Goal: Ask a question

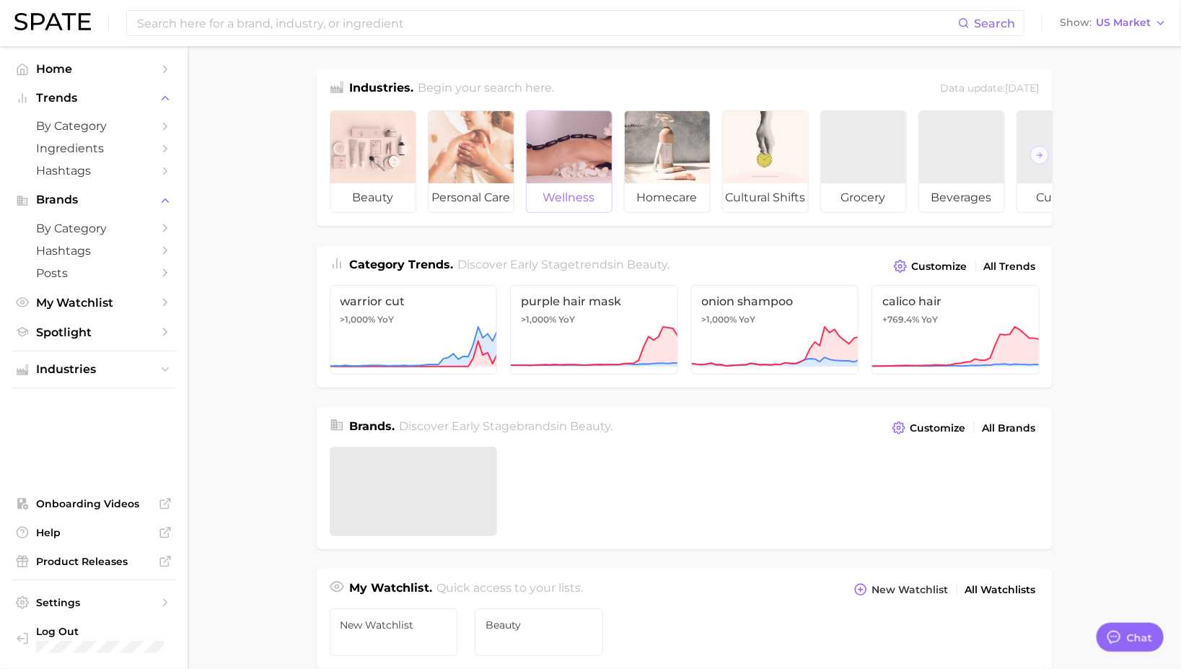
type textarea "x"
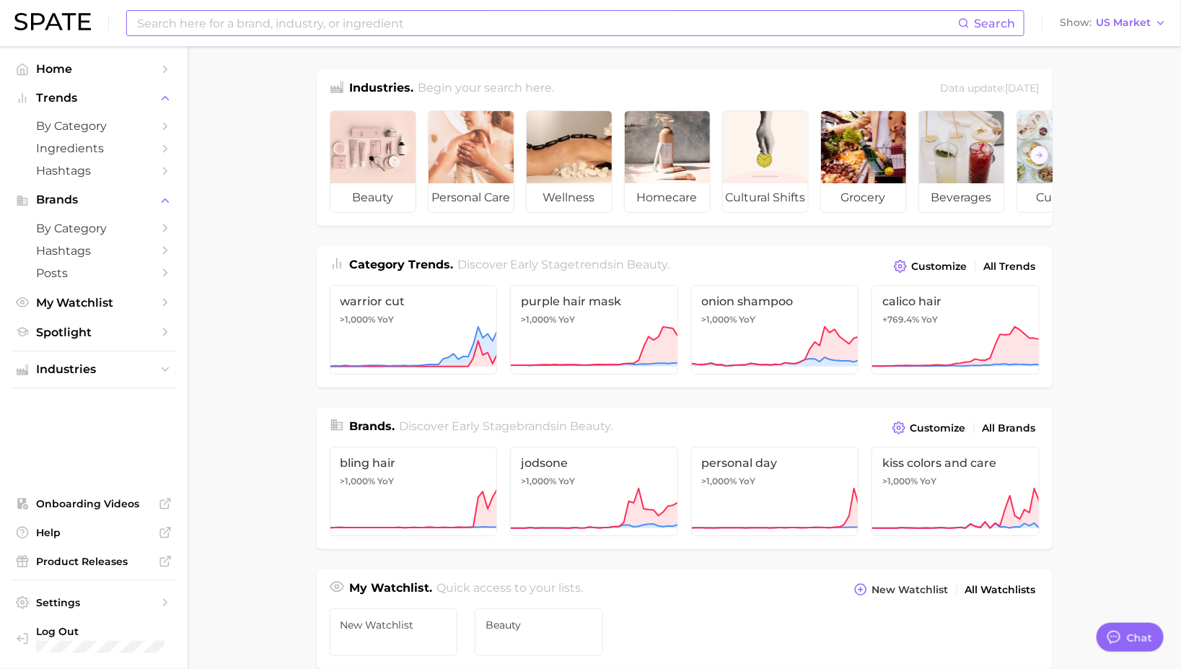
click at [252, 22] on input at bounding box center [547, 23] width 822 height 25
type input "theralogix"
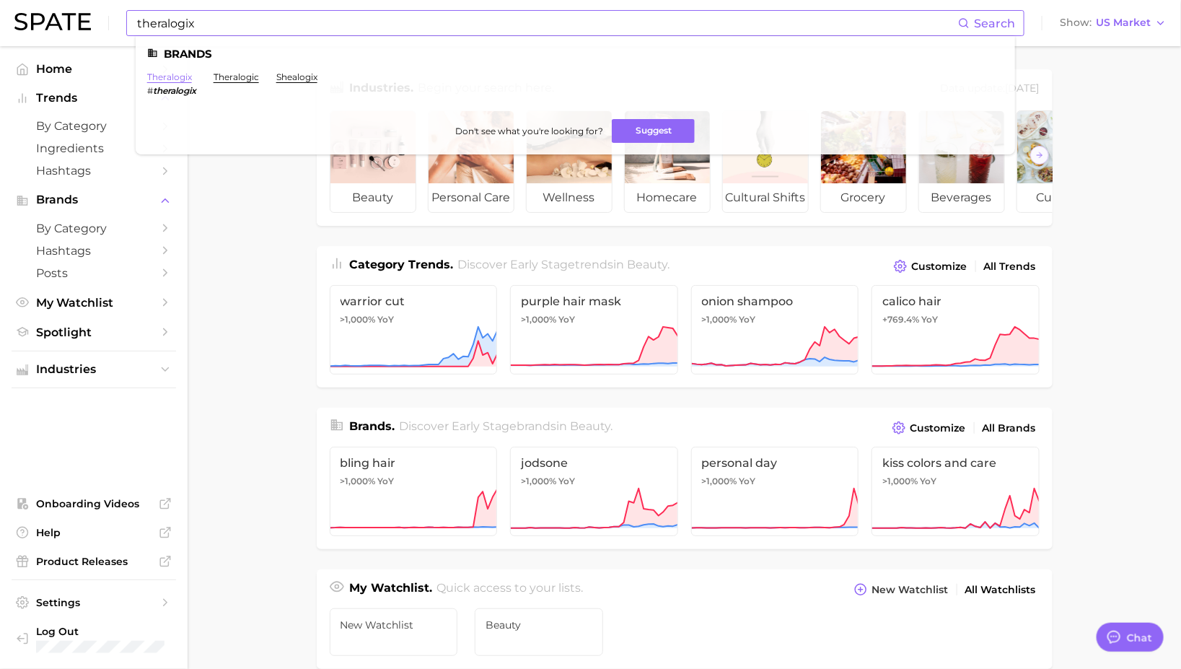
click at [164, 74] on link "theralogix" at bounding box center [169, 76] width 45 height 11
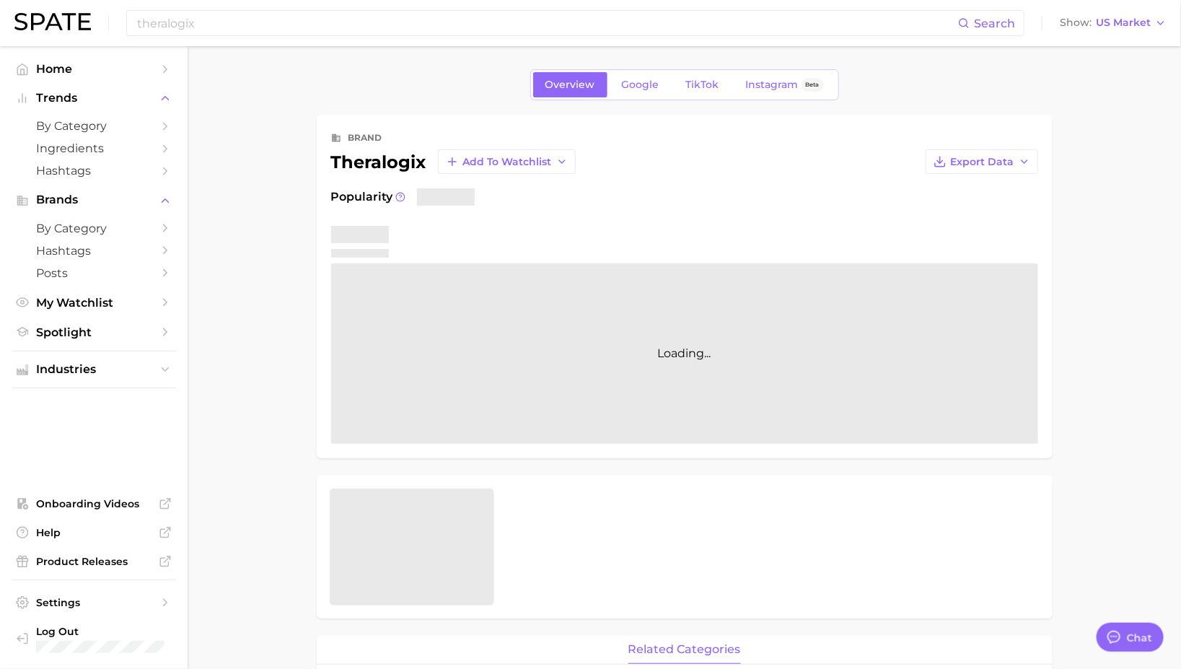
type textarea "x"
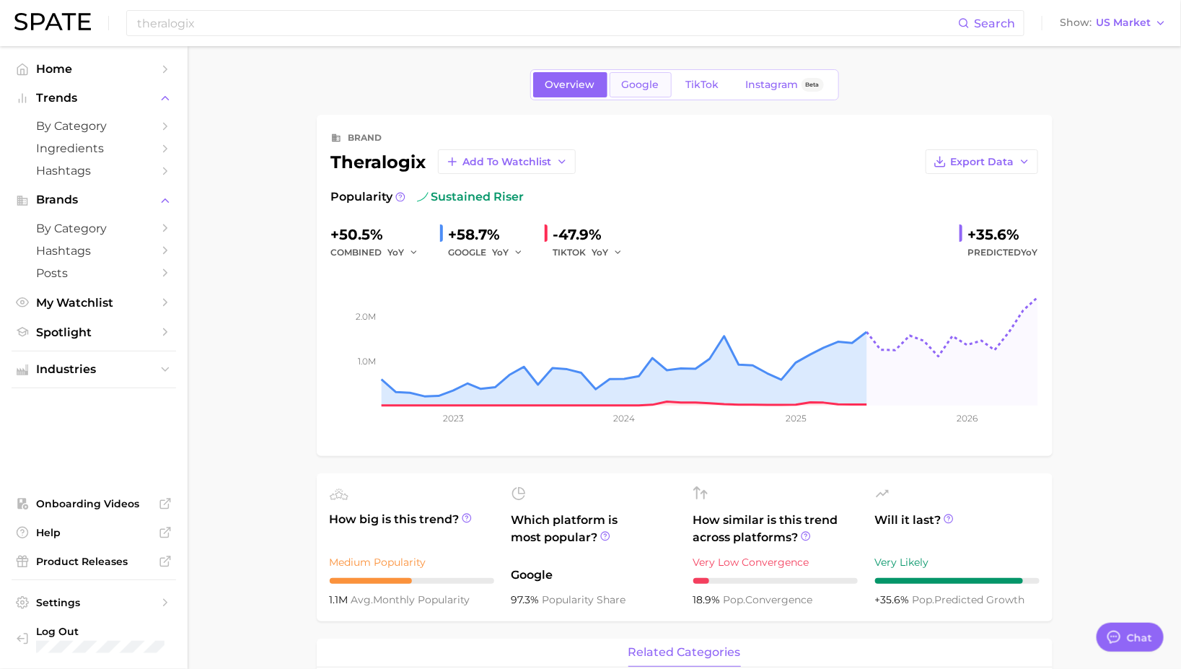
click at [618, 84] on link "Google" at bounding box center [641, 84] width 62 height 25
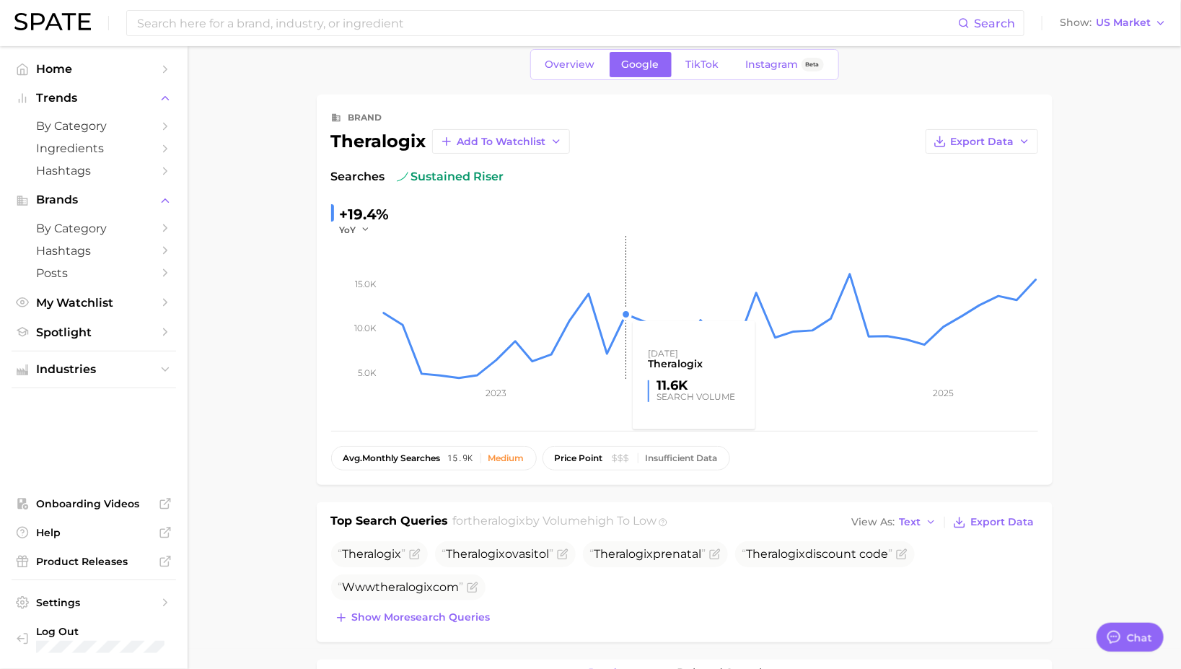
scroll to position [27, 0]
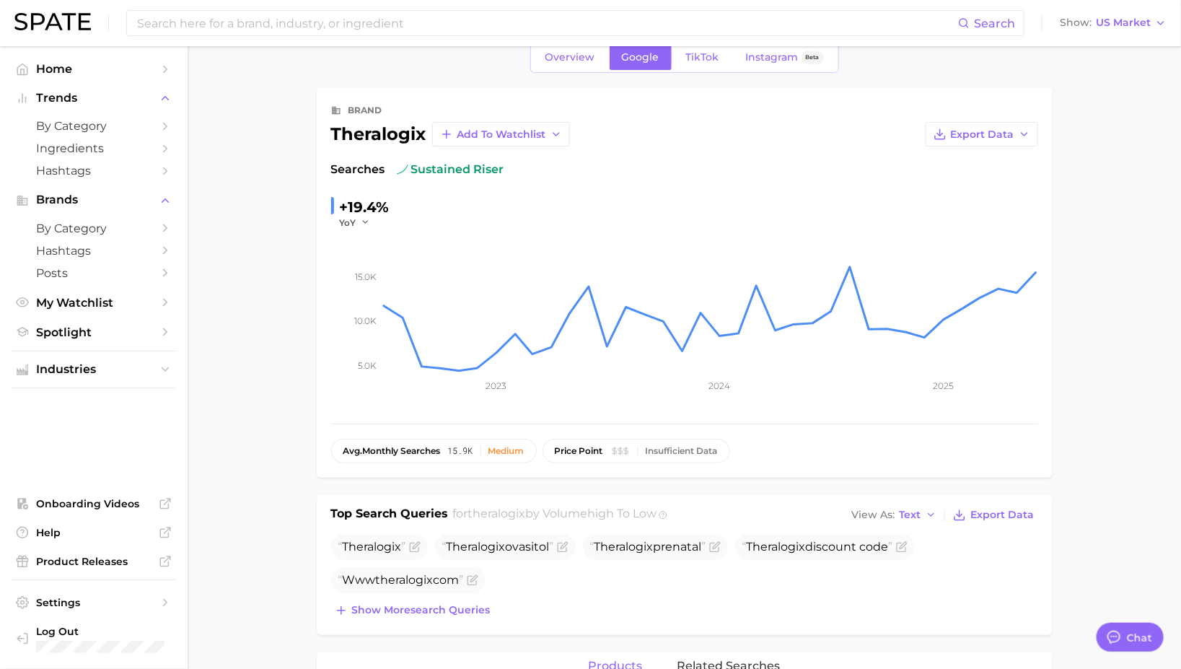
click at [372, 221] on div "YoY" at bounding box center [360, 222] width 40 height 12
click at [359, 221] on button "YoY" at bounding box center [355, 222] width 31 height 12
click at [359, 263] on span "QoQ" at bounding box center [359, 269] width 24 height 12
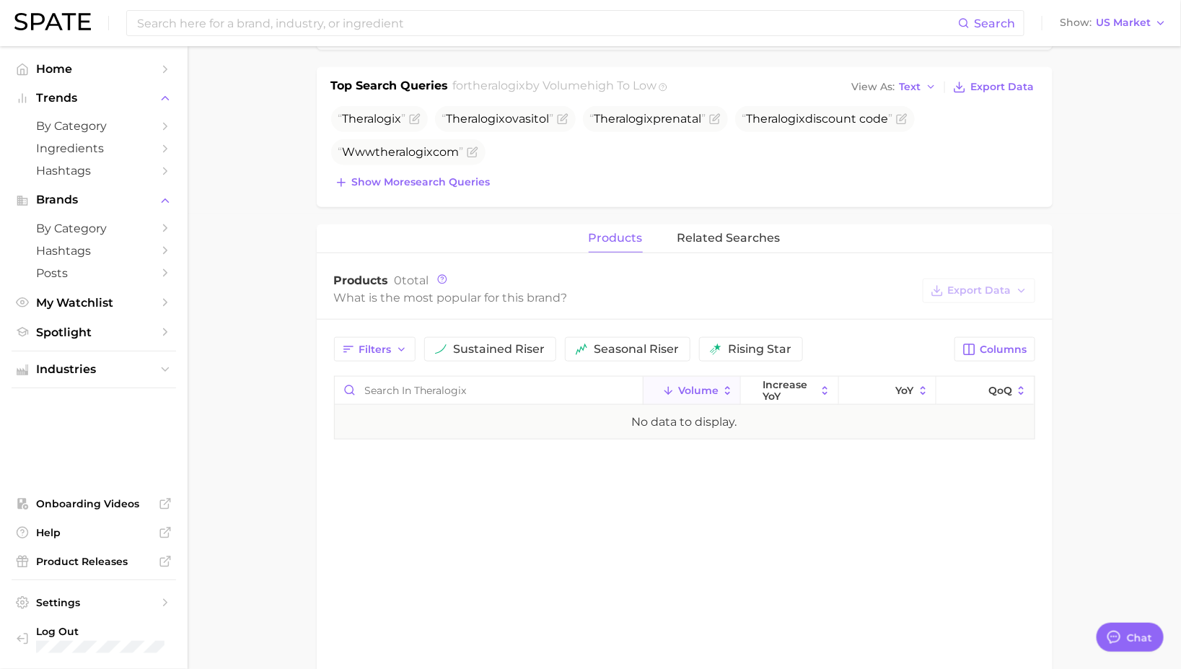
scroll to position [492, 0]
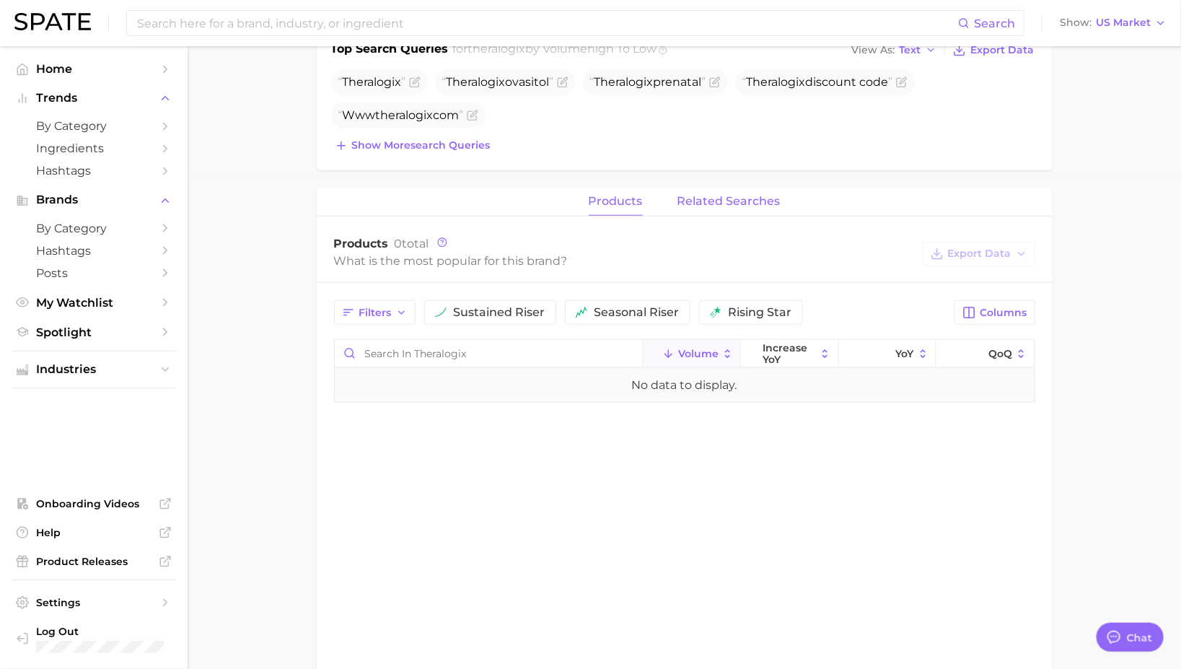
click at [730, 196] on span "related searches" at bounding box center [728, 201] width 103 height 13
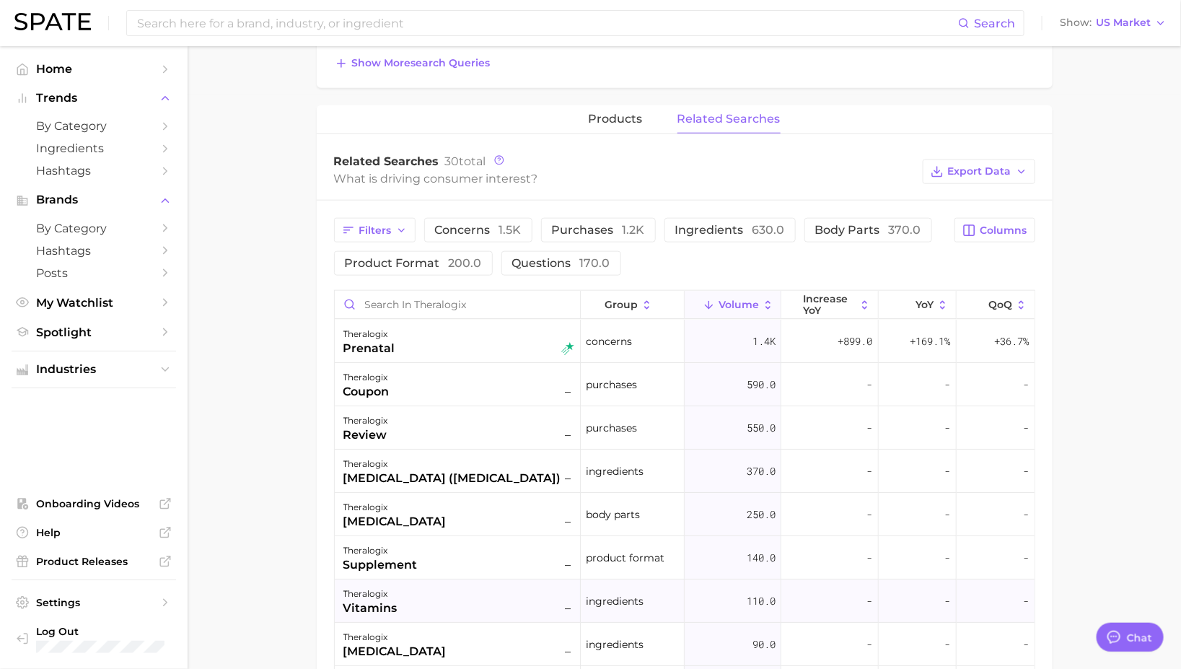
scroll to position [0, 0]
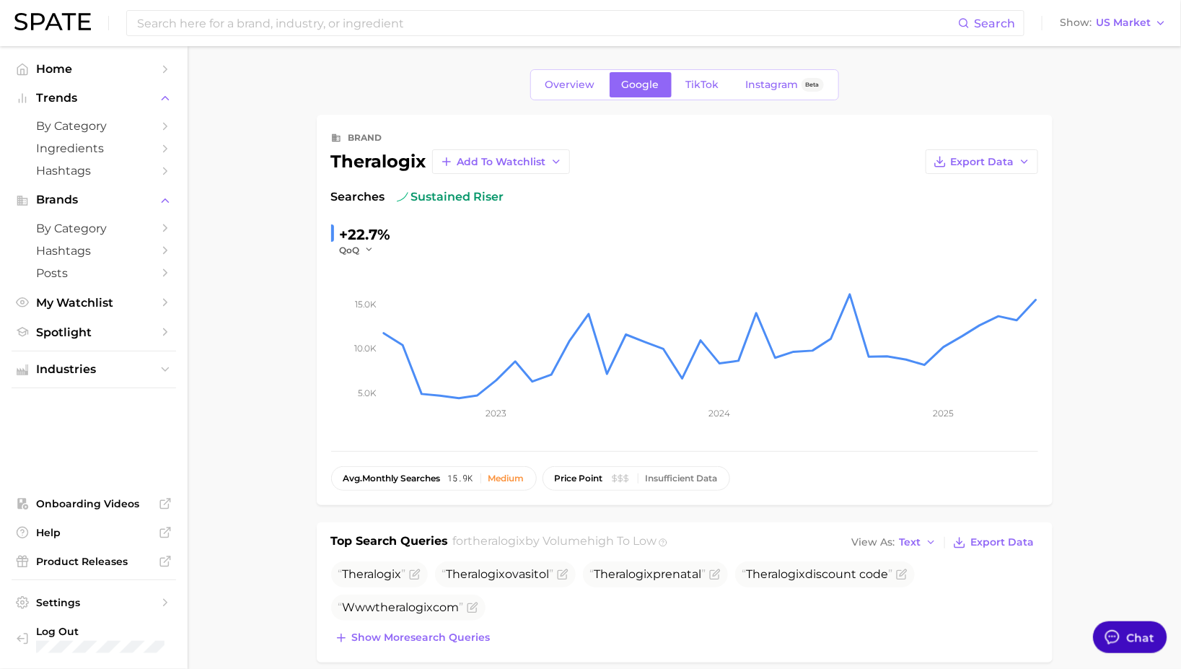
click at [1136, 640] on div "Chat" at bounding box center [1141, 636] width 28 height 17
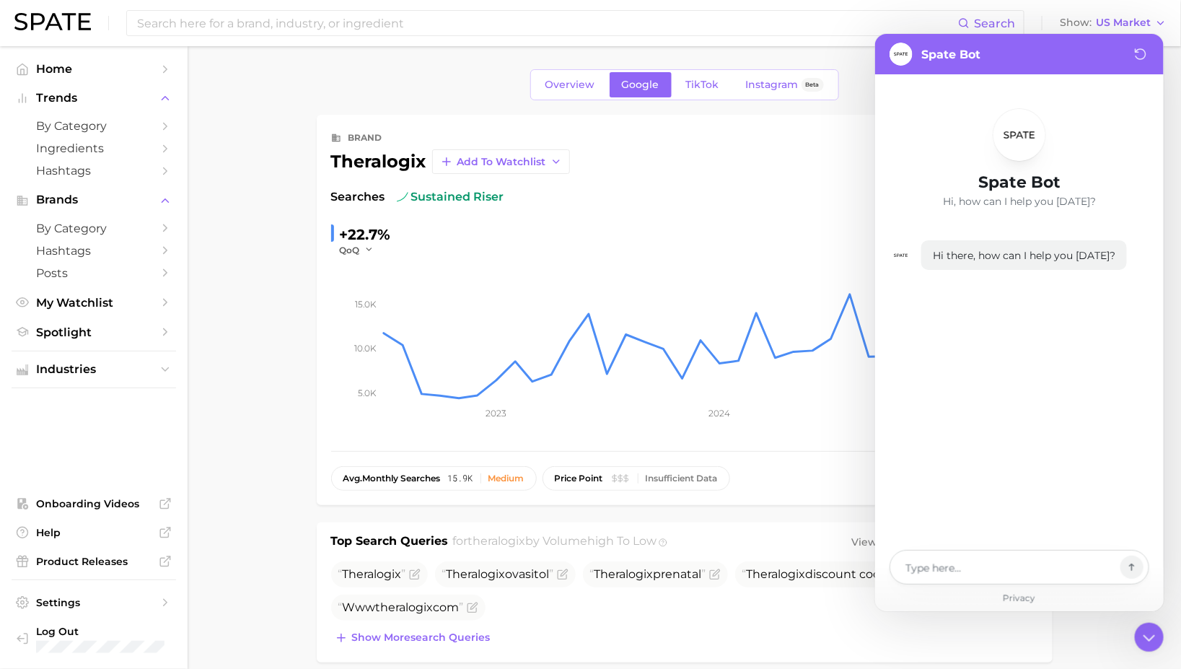
click at [1002, 566] on textarea at bounding box center [1010, 566] width 210 height 17
type textarea "x"
type textarea "c"
type textarea "x"
type textarea "ca"
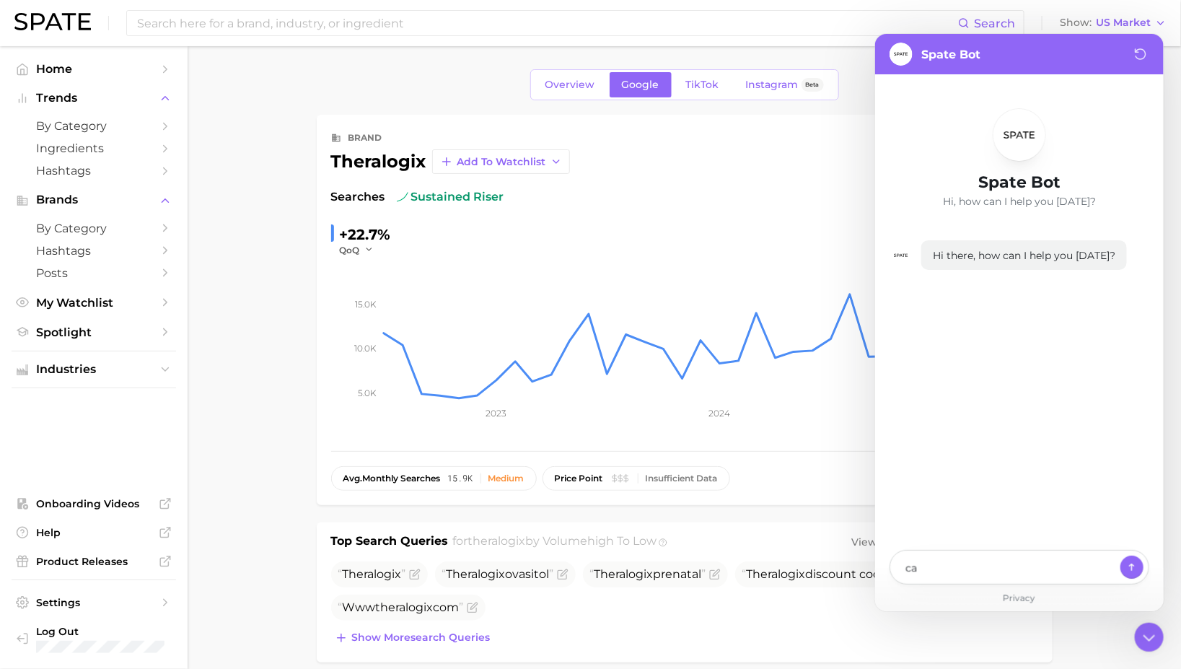
type textarea "x"
type textarea "can"
type textarea "x"
type textarea "can"
type textarea "x"
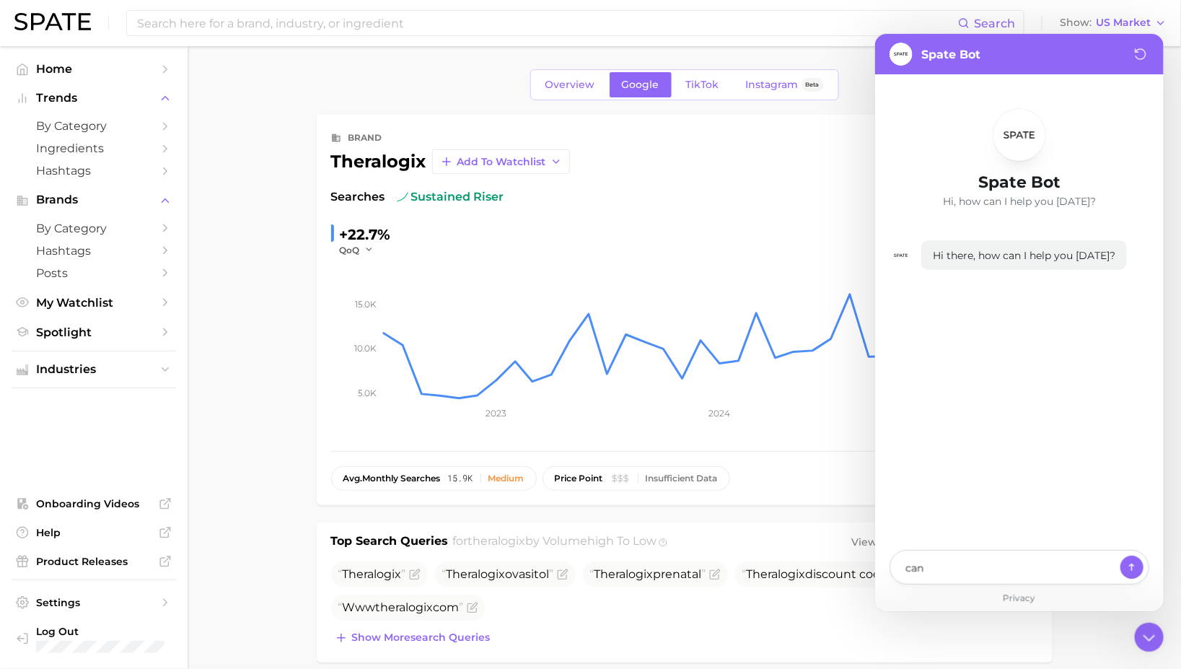
type textarea "can y"
type textarea "x"
type textarea "can yo"
type textarea "x"
type textarea "can you"
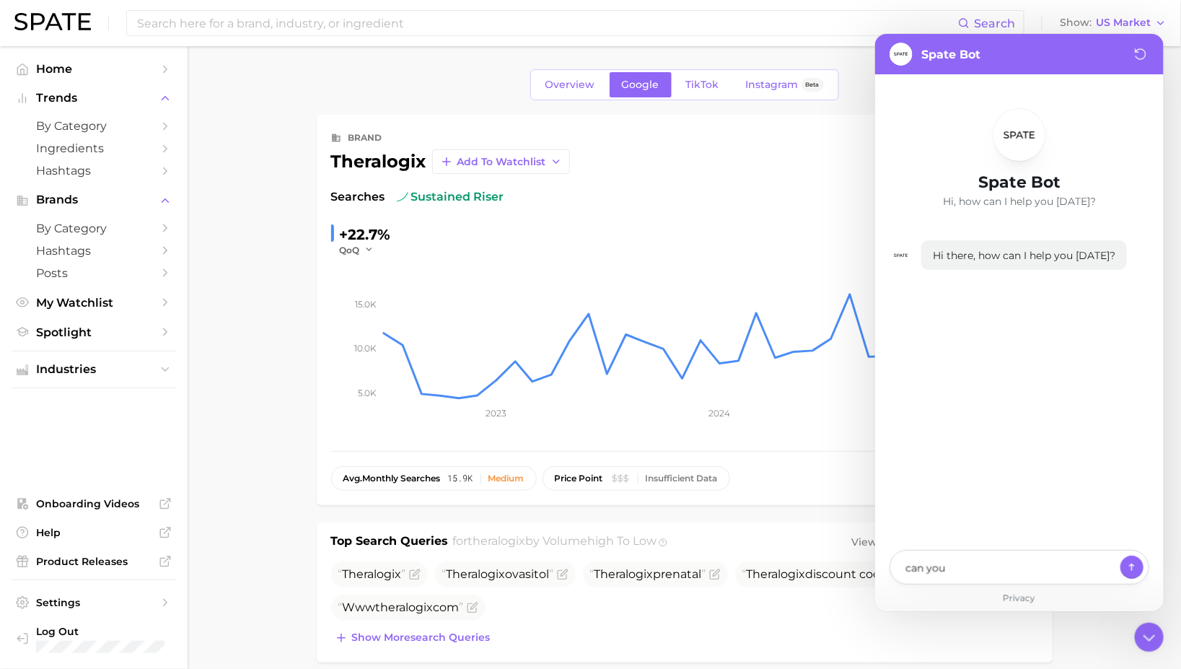
type textarea "x"
type textarea "can you"
type textarea "x"
type textarea "can you a"
type textarea "x"
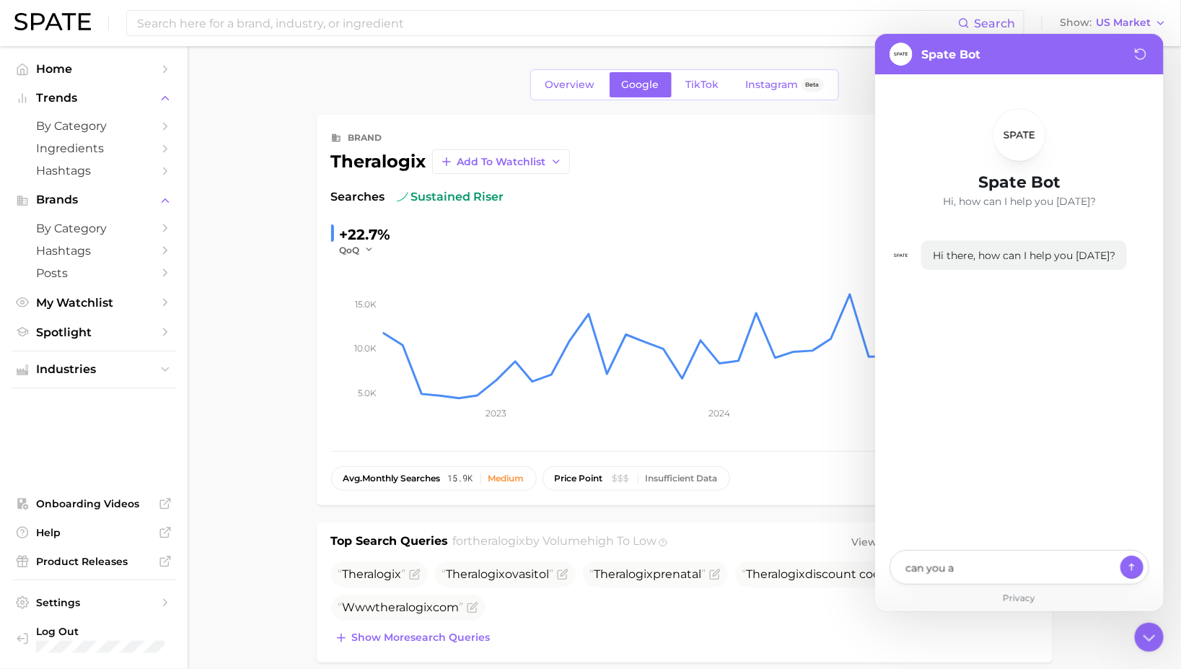
type textarea "can you an"
type textarea "x"
type textarea "can you ans"
type textarea "x"
type textarea "can you answ"
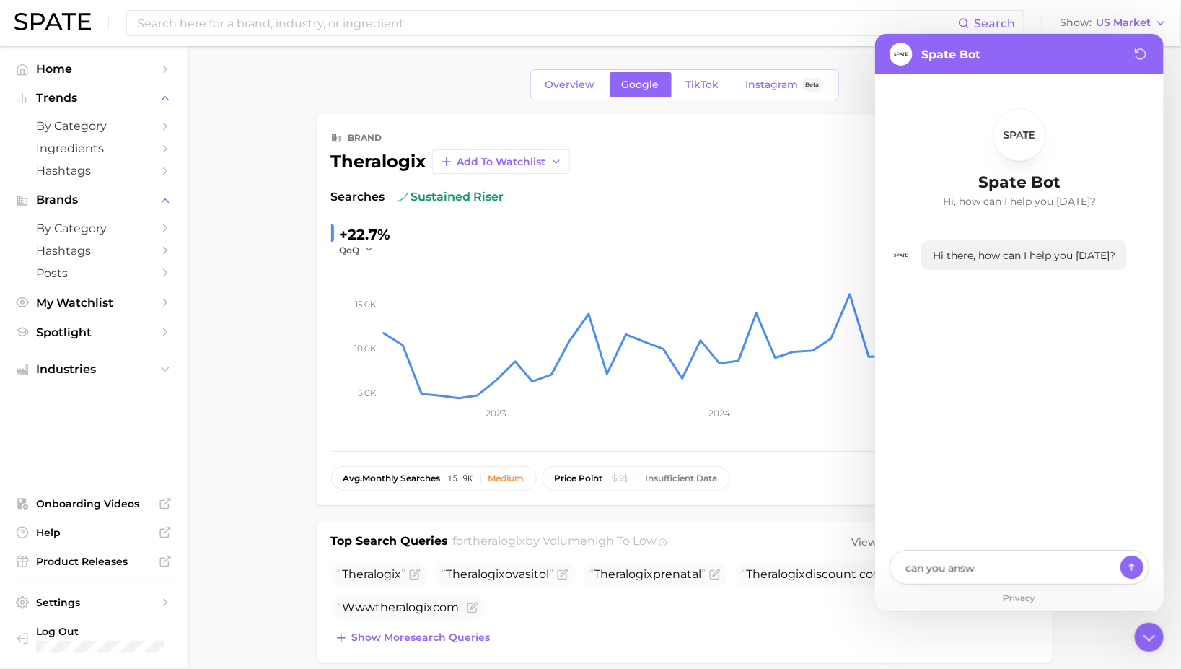
type textarea "x"
type textarea "can you answe"
type textarea "x"
type textarea "can you answer"
type textarea "x"
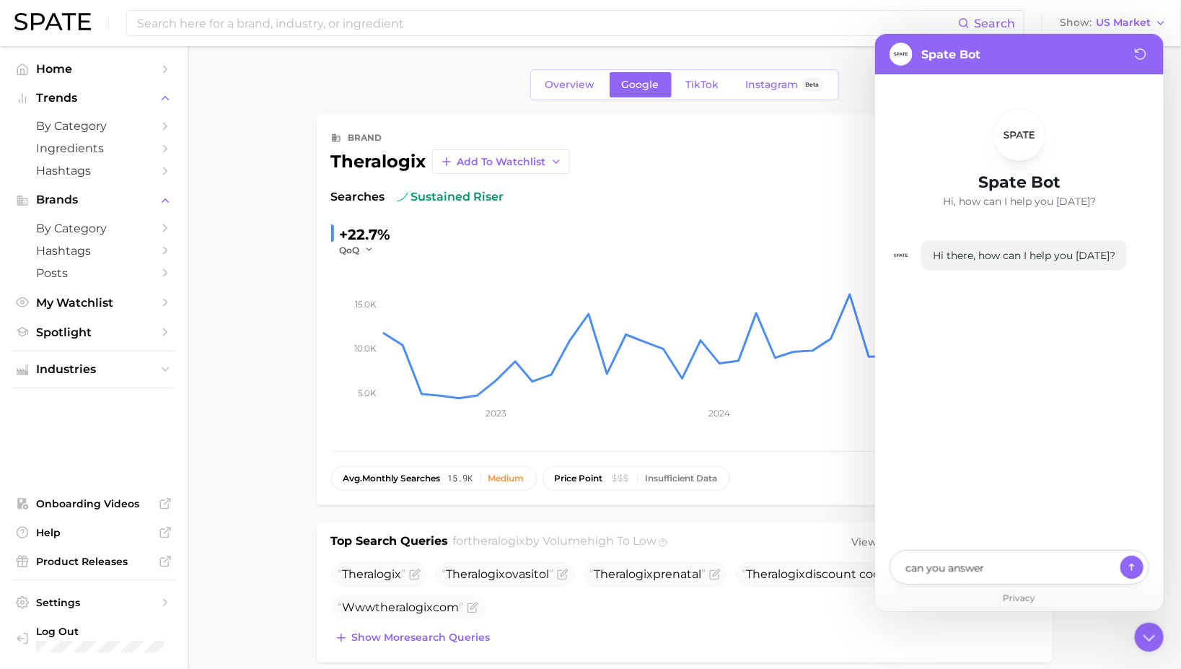
type textarea "can you answer"
type textarea "x"
type textarea "can you answer d"
type textarea "x"
type textarea "can you answer da"
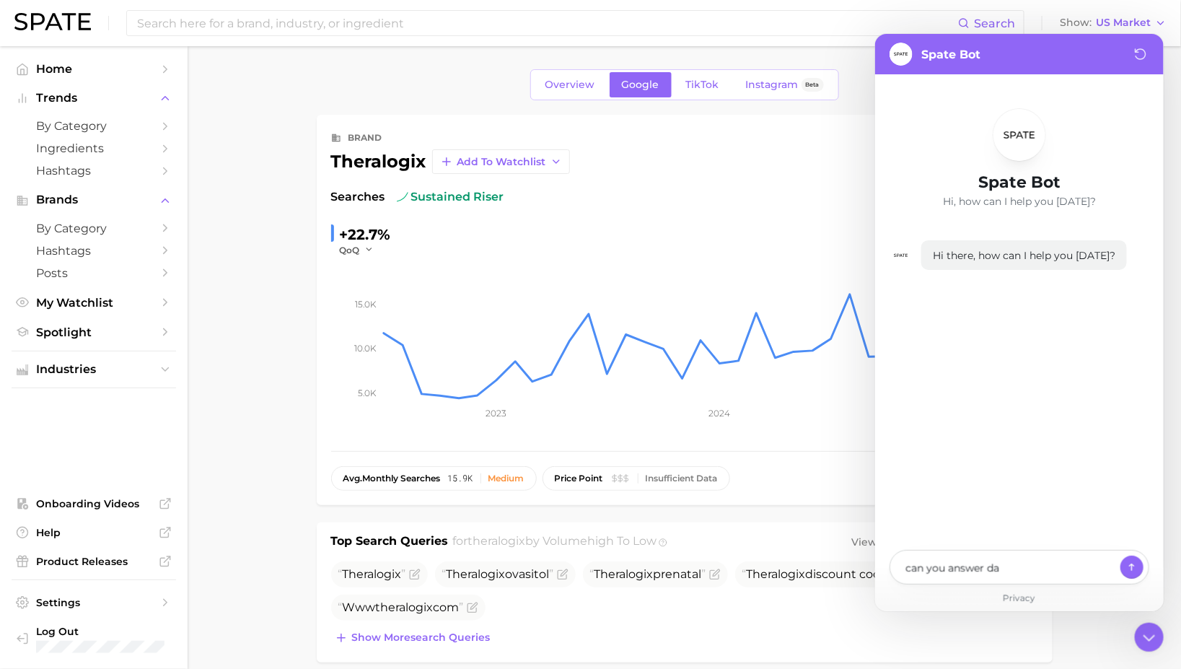
type textarea "x"
type textarea "can you answer dat"
type textarea "x"
type textarea "can you answer data"
type textarea "x"
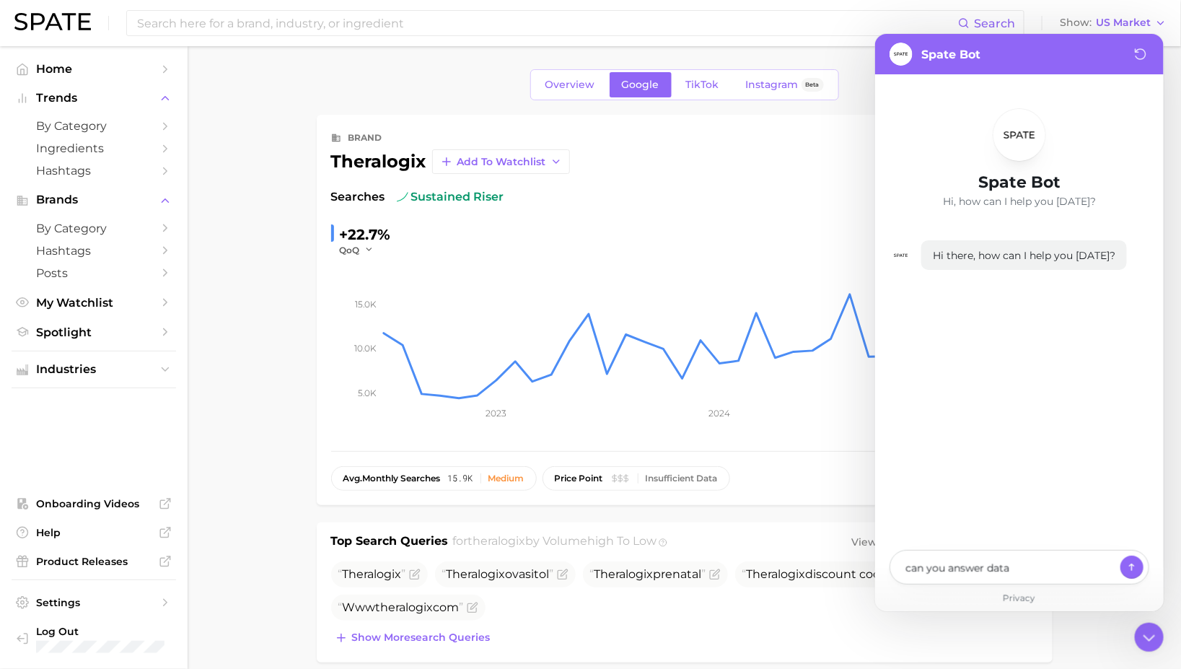
type textarea "can you answer data"
type textarea "x"
type textarea "can you answer data q"
type textarea "x"
type textarea "can you answer data qu"
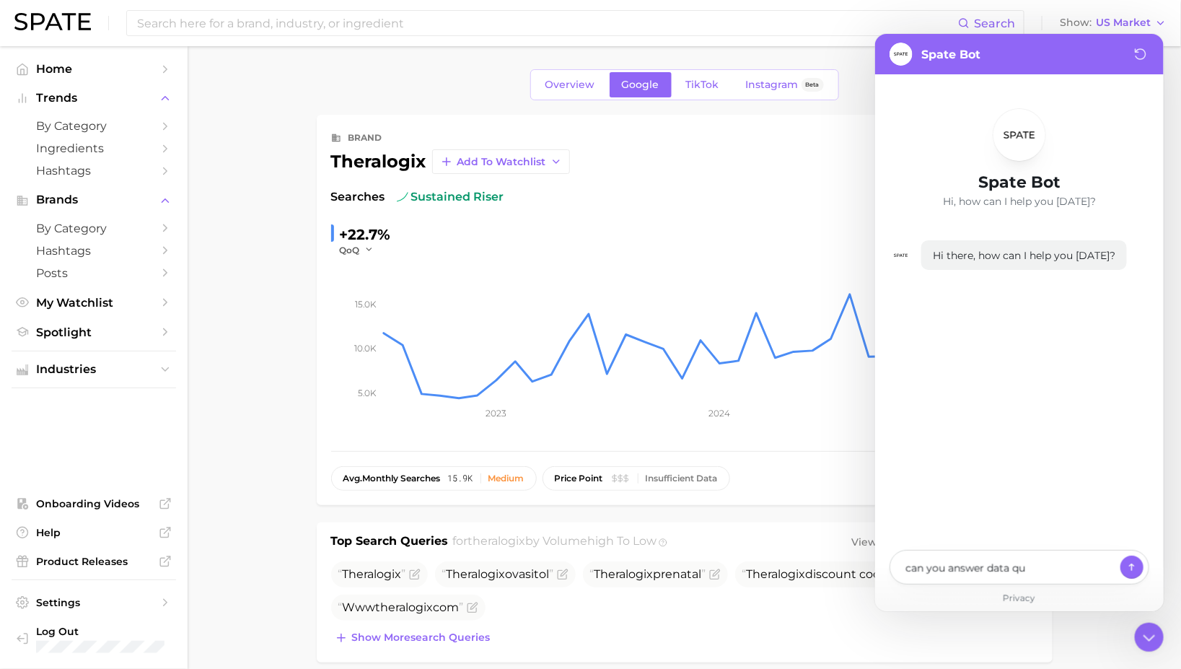
type textarea "x"
type textarea "can you answer data que"
type textarea "x"
type textarea "can you answer data ques"
type textarea "x"
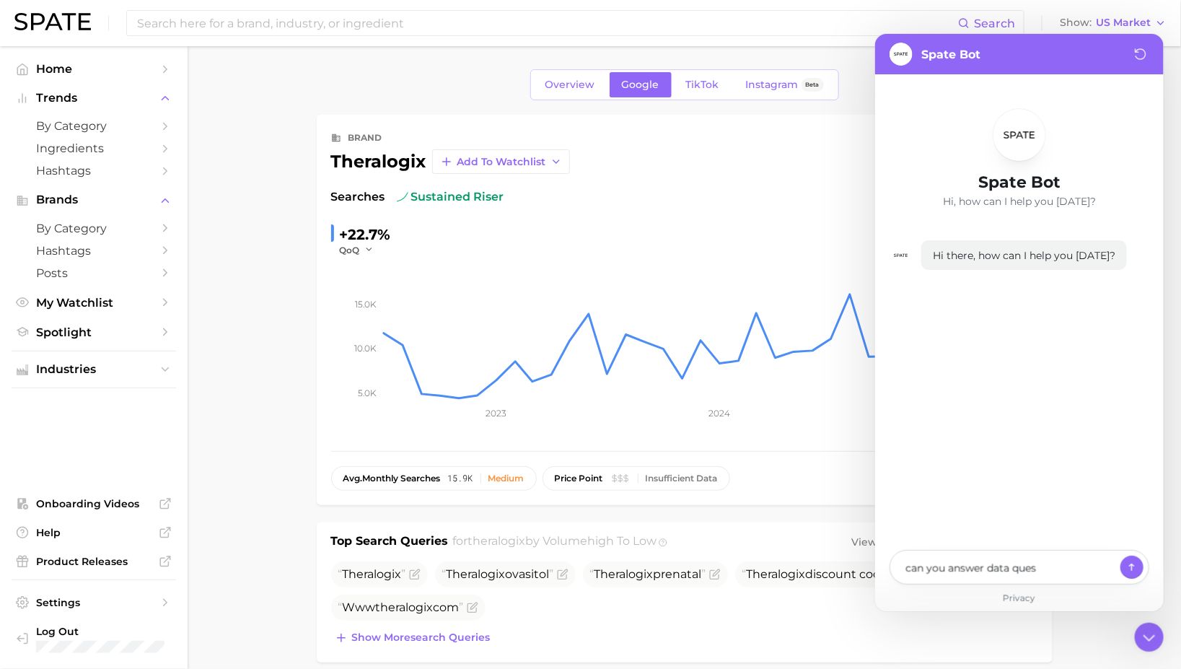
type textarea "can you answer data quest"
type textarea "x"
type textarea "can you answer data questi"
type textarea "x"
type textarea "can you answer data questio"
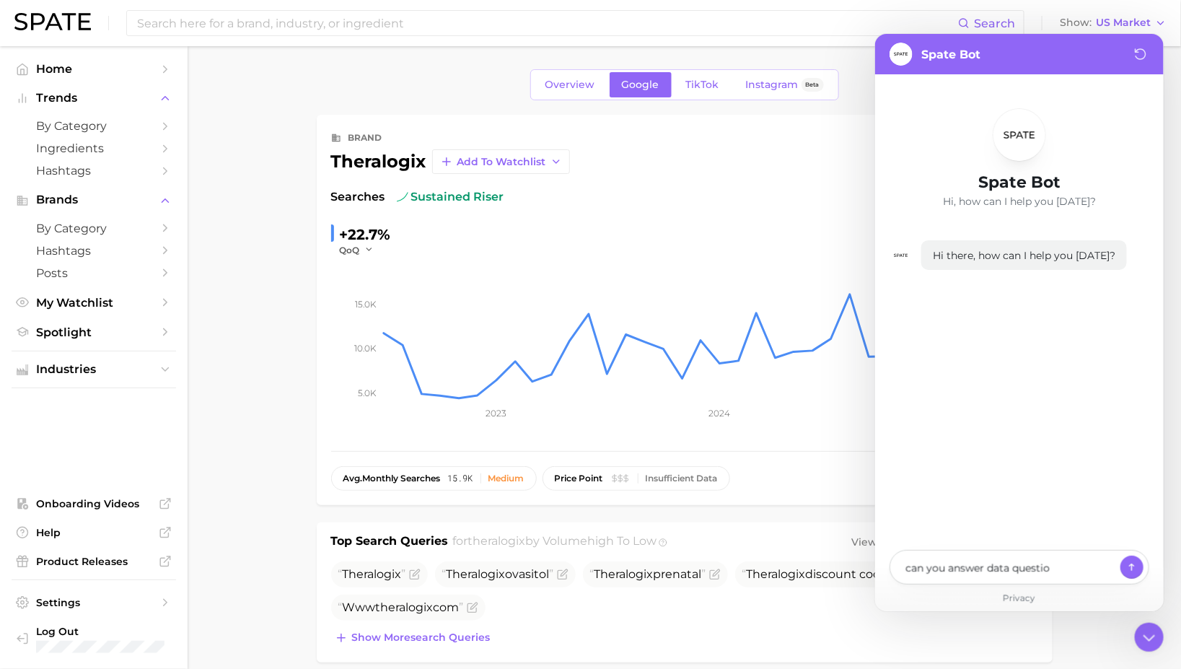
type textarea "x"
type textarea "can you answer data question"
type textarea "x"
type textarea "can you answer data questions"
type textarea "x"
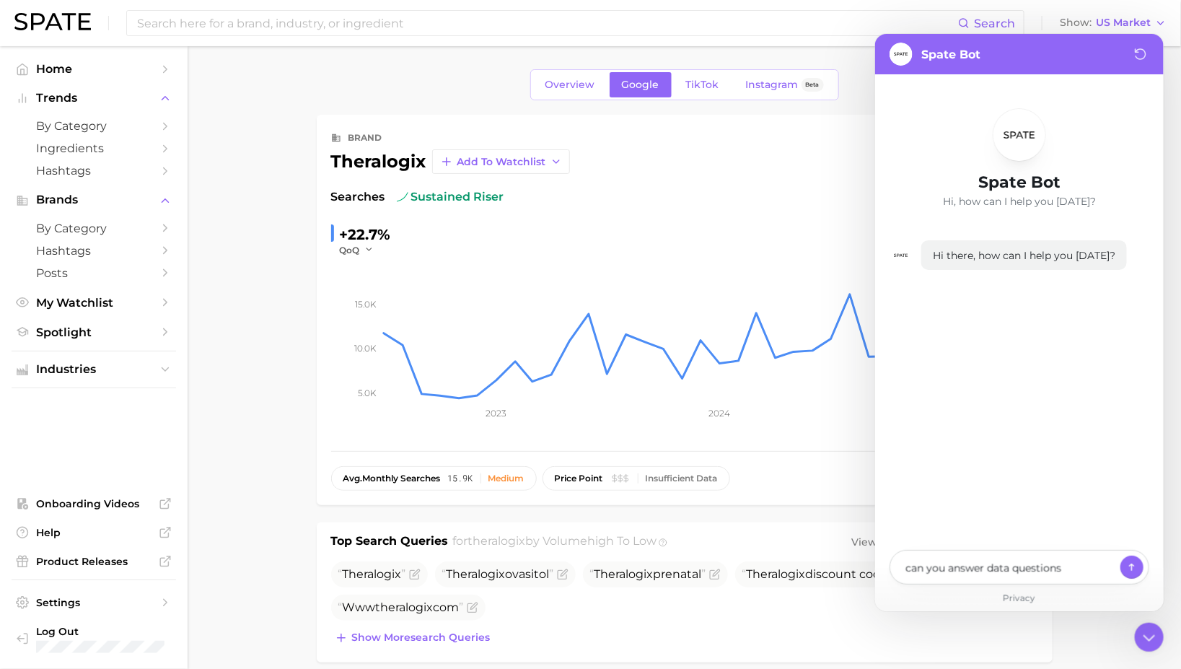
type textarea "can you answer data questions?"
type textarea "x"
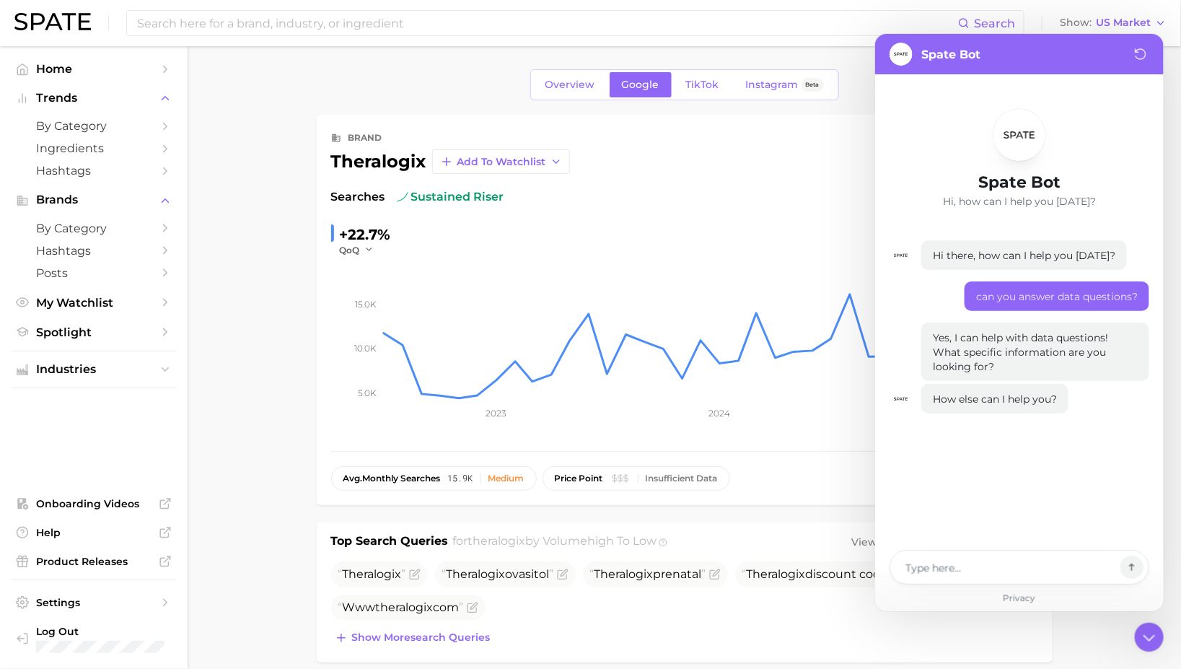
type textarea "x"
type textarea "T"
type textarea "x"
type textarea "Th"
type textarea "x"
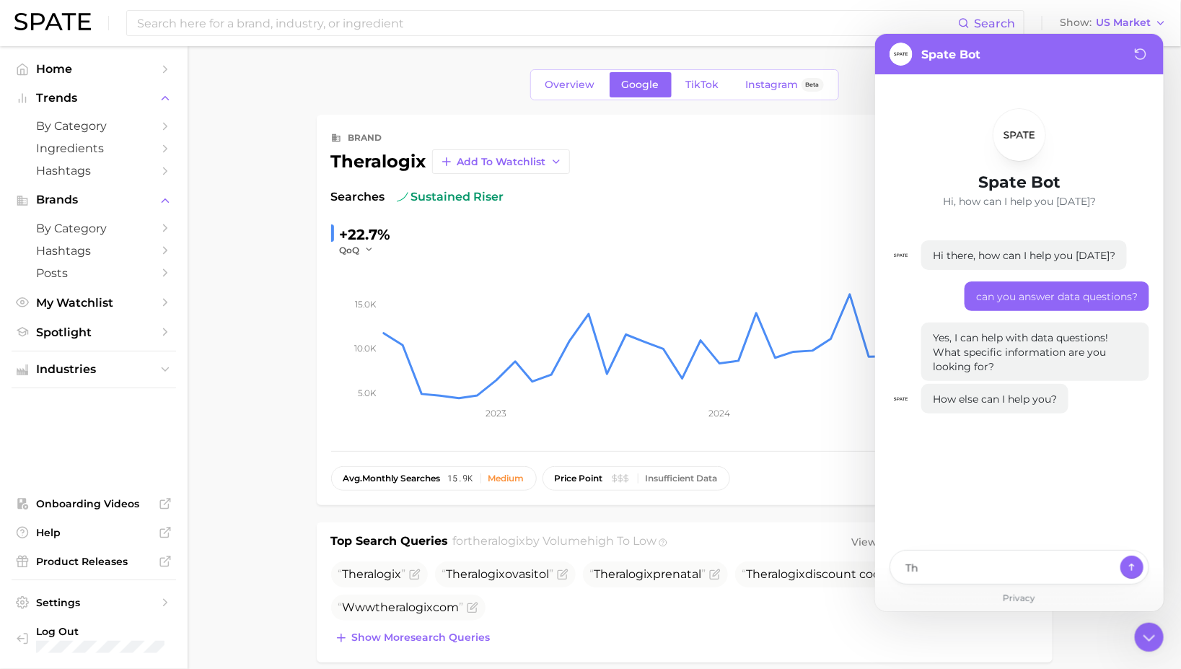
type textarea "The"
type textarea "x"
type textarea "Ther"
type textarea "x"
type textarea "Thera"
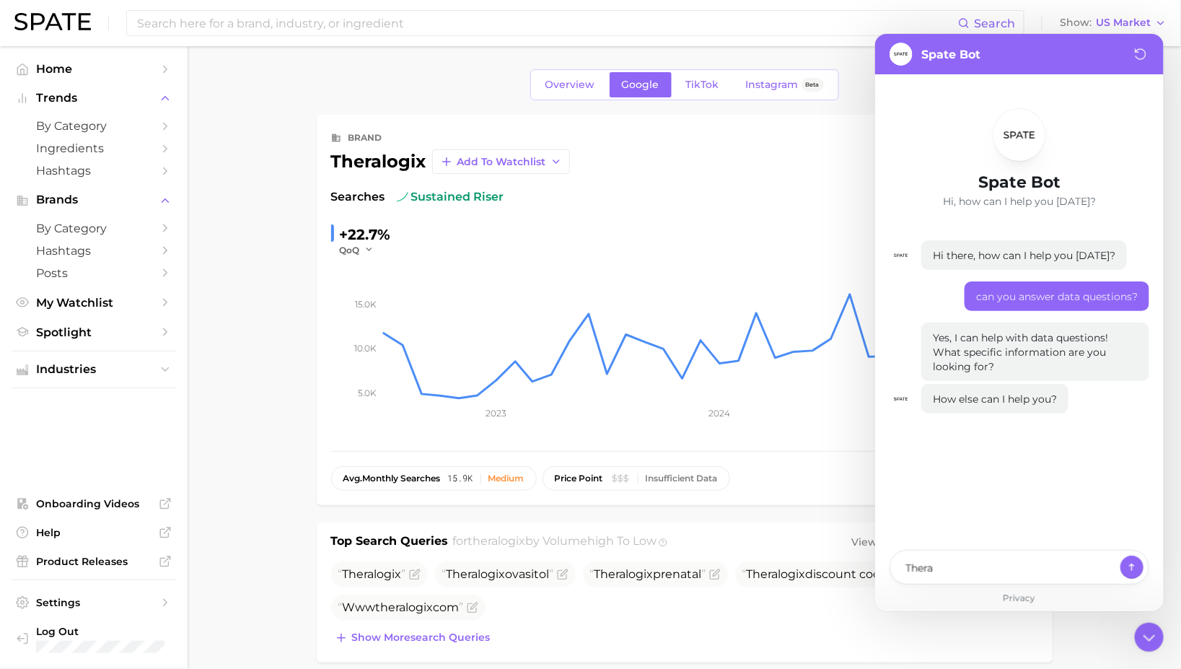
type textarea "x"
type textarea "Theral"
type textarea "x"
type textarea "Theralo"
type textarea "x"
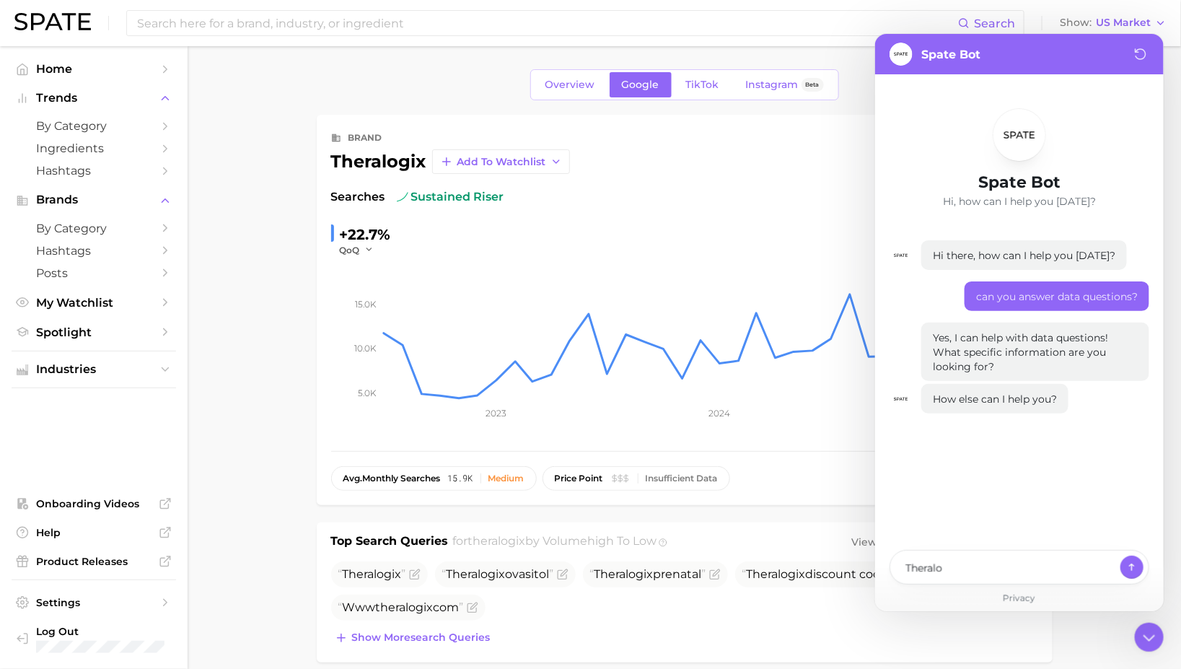
type textarea "Theralog"
type textarea "x"
type textarea "Theralogi"
type textarea "x"
type textarea "Theralogix"
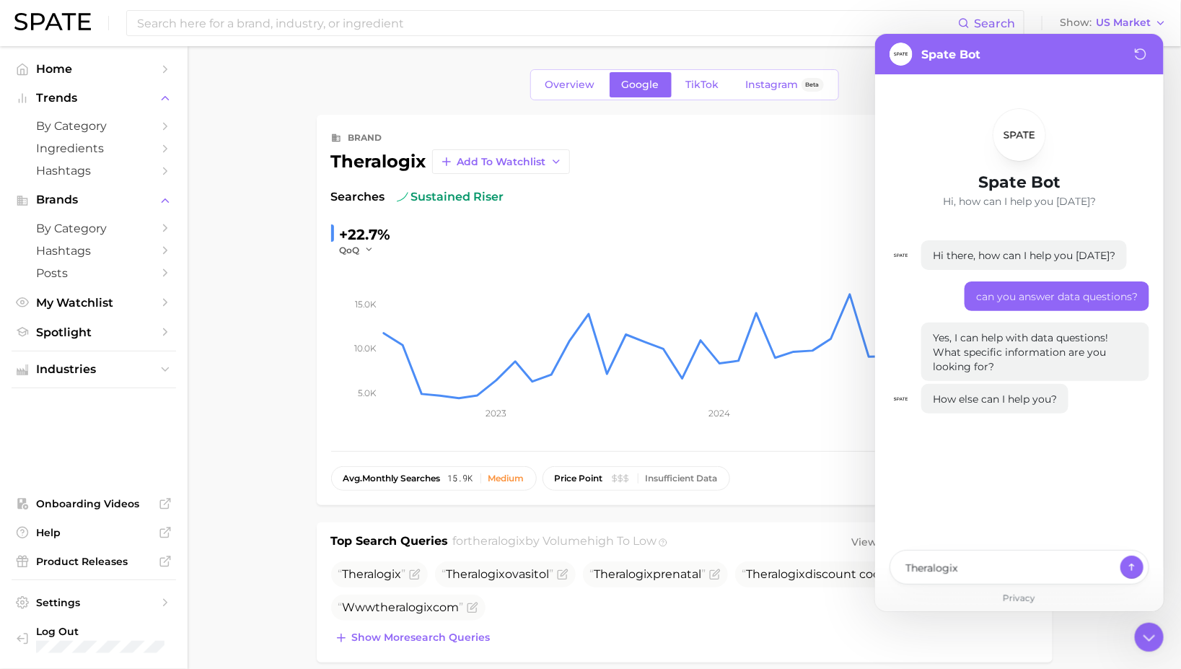
type textarea "x"
type textarea "Theralogix"
type textarea "x"
type textarea "TTheralogix"
type textarea "x"
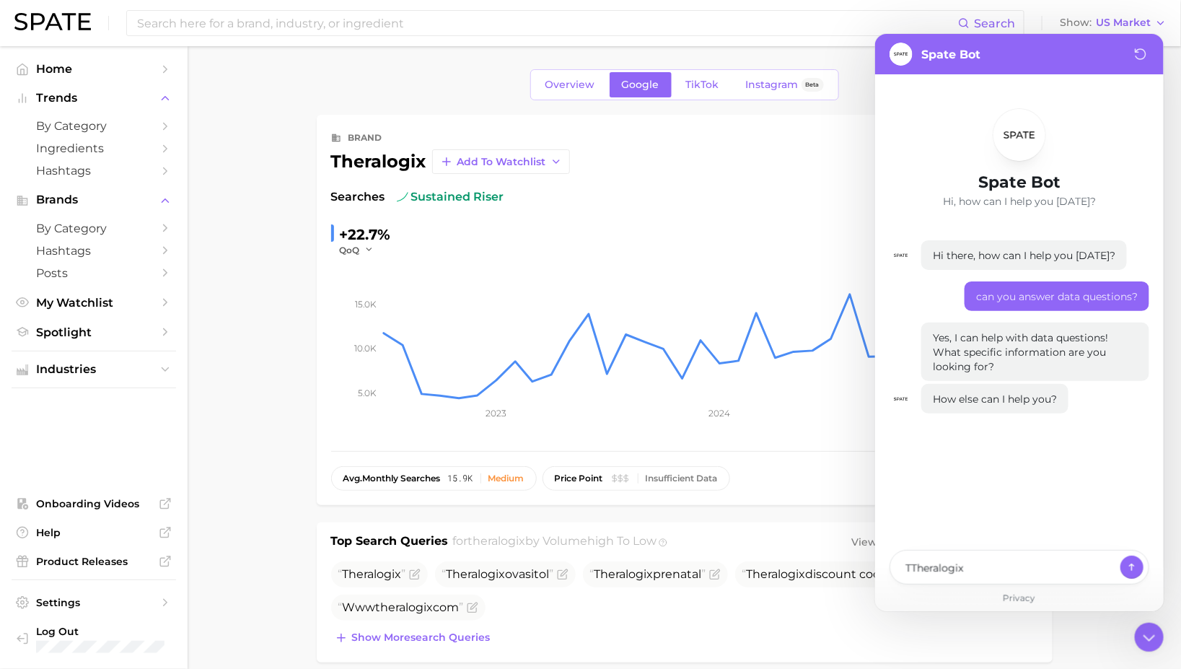
type textarea "ThTheralogix"
type textarea "x"
type textarea "TheTheralogix"
type textarea "x"
type textarea "The Theralogix"
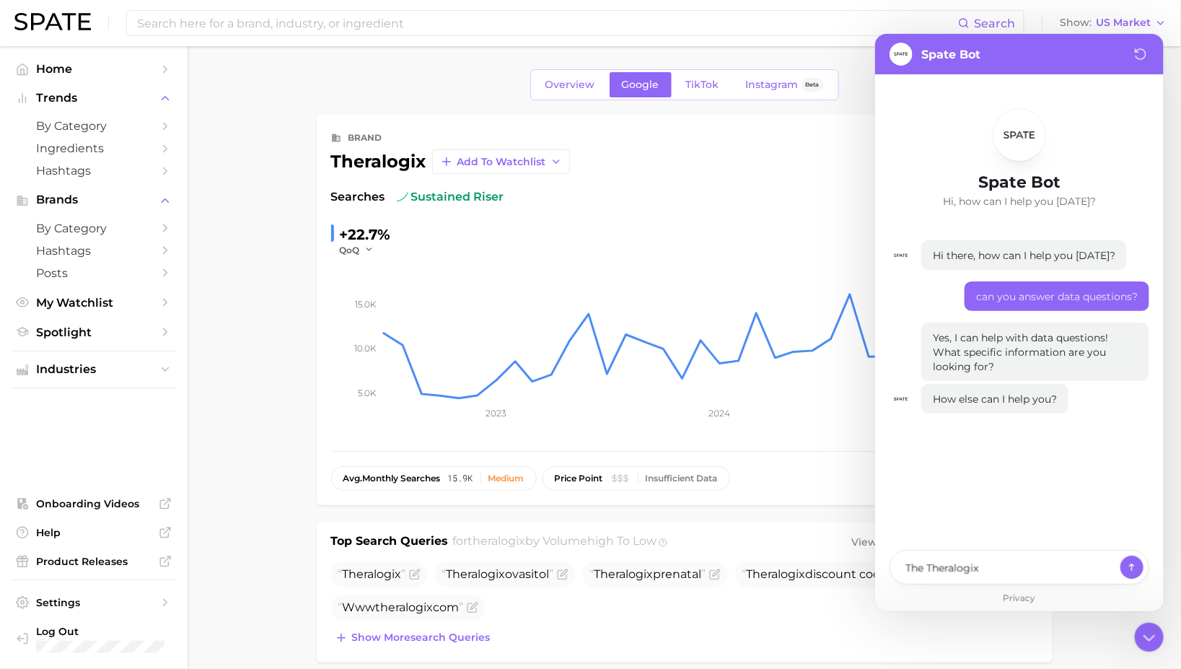
type textarea "x"
type textarea "The tTheralogix"
type textarea "x"
type textarea "The terTheralogix"
type textarea "x"
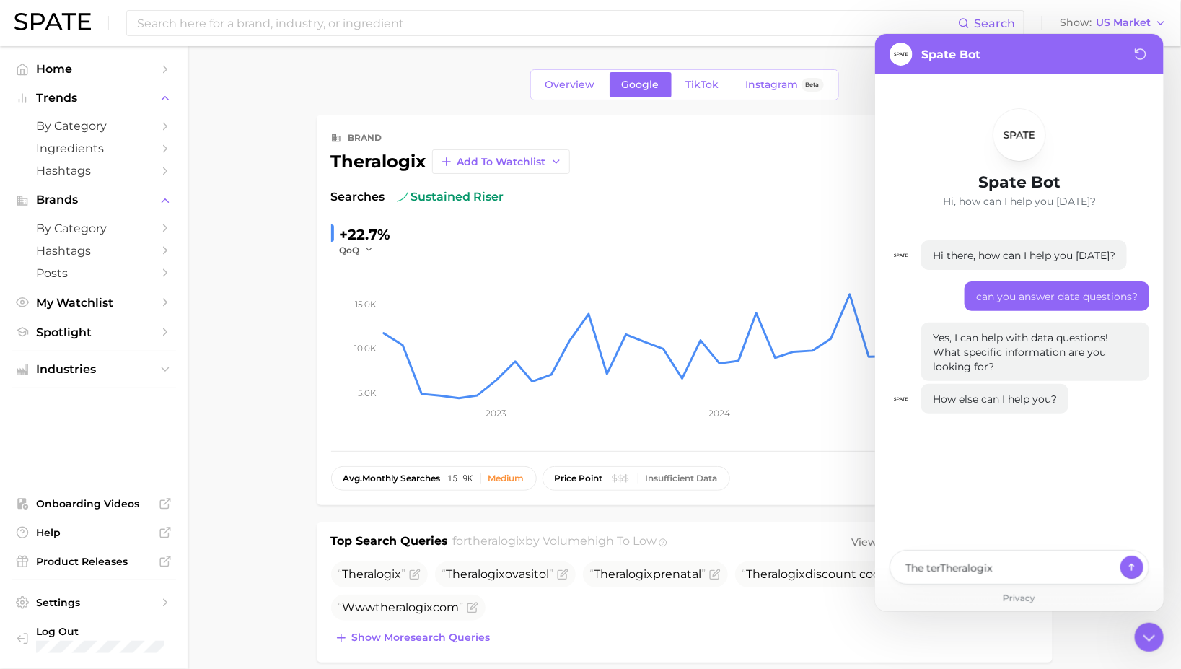
type textarea "The termTheralogix"
type textarea "x"
type textarea "The term Theralogix"
type textarea "x"
type textarea "The term "Theralogix"
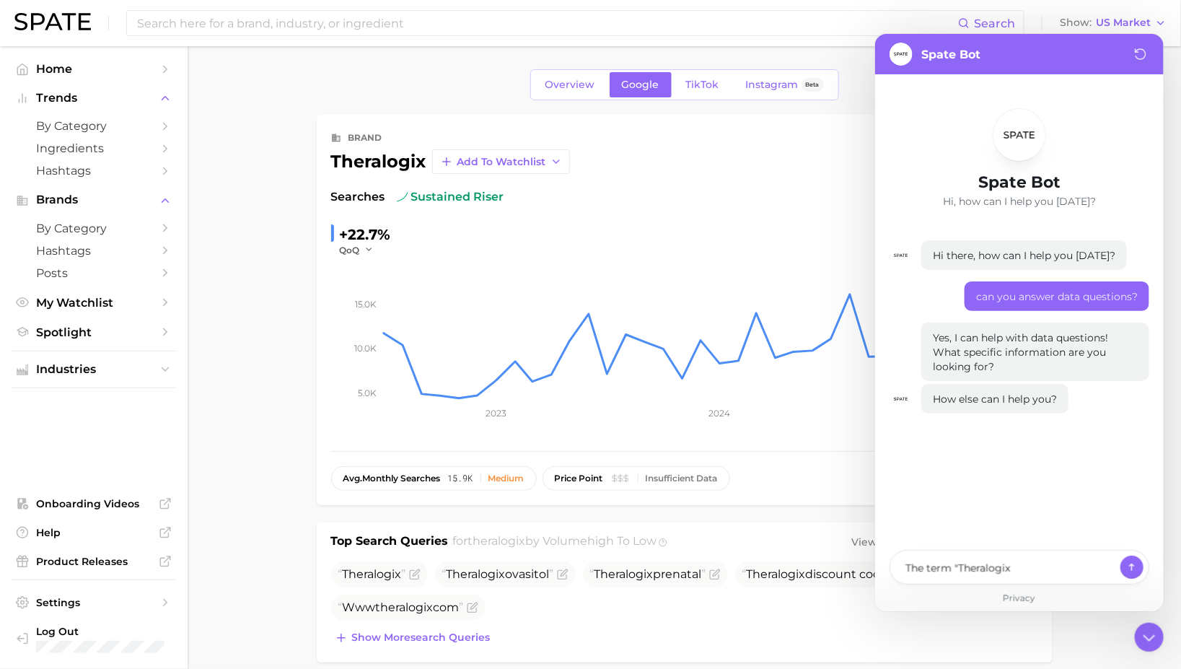
type textarea "x"
type textarea "The term "Theralogix""
type textarea "x"
type textarea "The term "Theralogix""
type textarea "x"
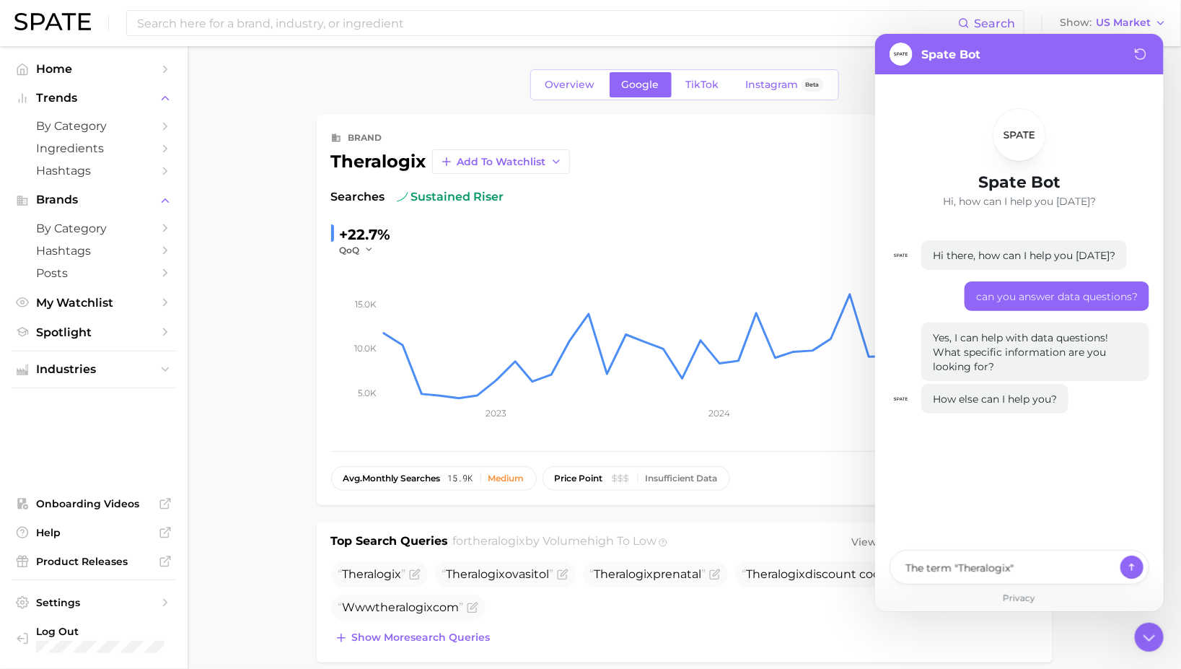
type textarea "The term "Theralogix" i"
type textarea "x"
type textarea "The term "Theralogix" is"
type textarea "x"
type textarea "The term "Theralogix" is"
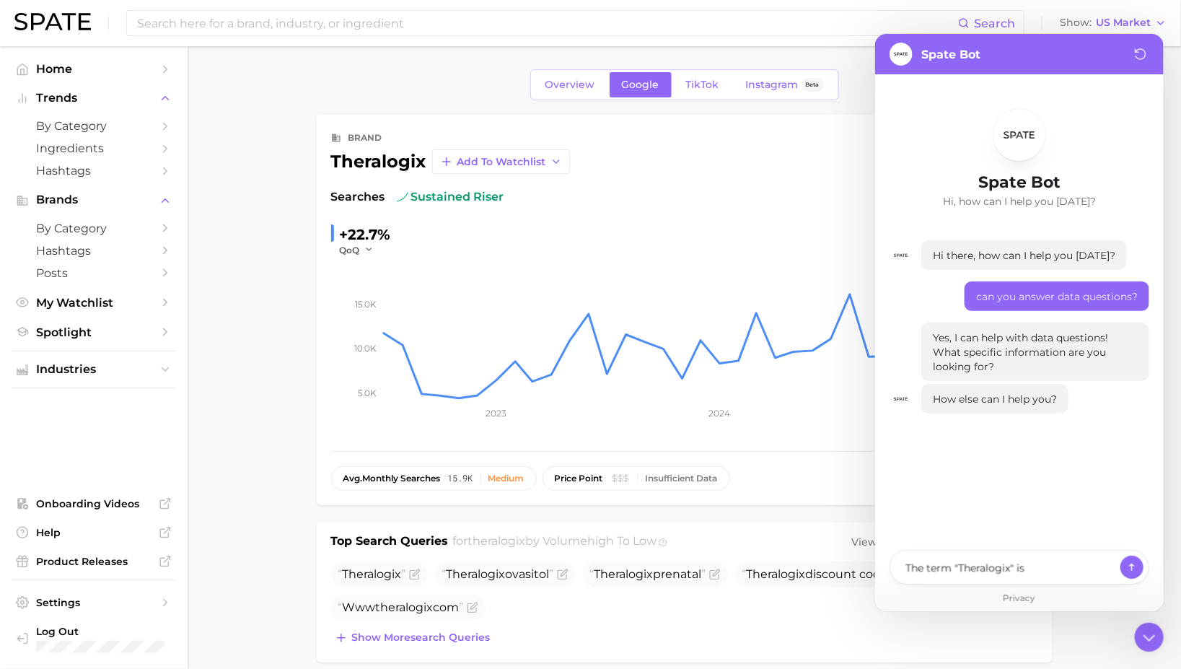
type textarea "x"
type textarea "The term "Theralogix" is u"
type textarea "x"
type textarea "The term "Theralogix" is up"
type textarea "x"
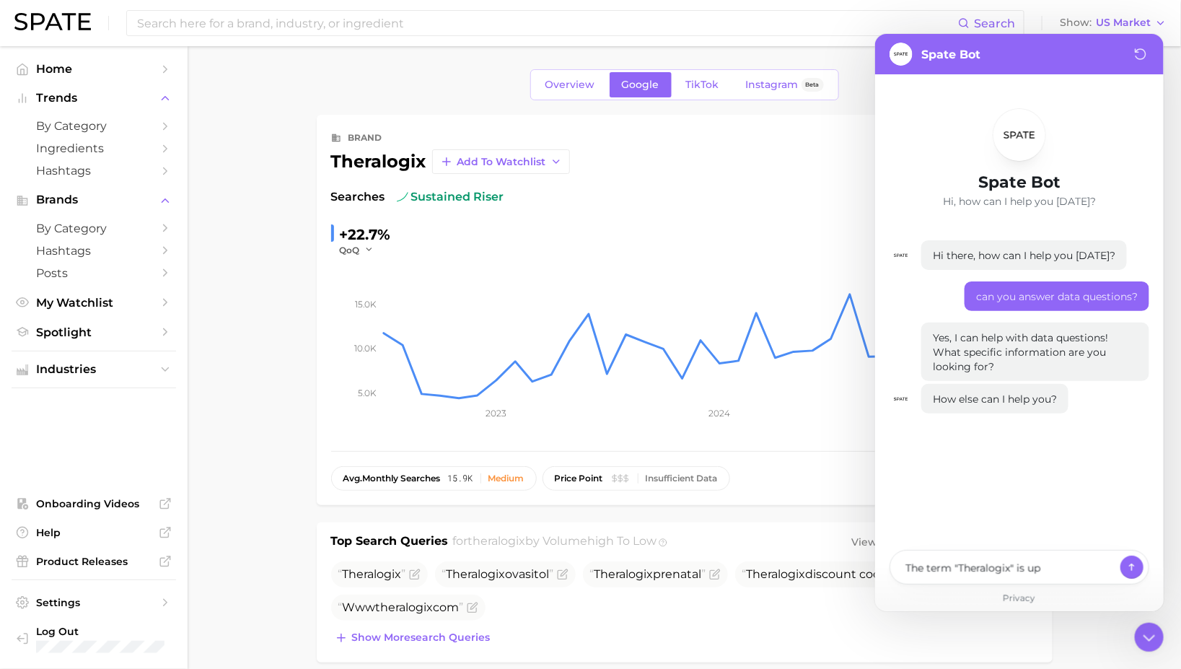
type textarea "The term "Theralogix" is up"
type textarea "x"
type textarea "The term "Theralogix" is up 2"
type textarea "x"
type textarea "The term "Theralogix" is up 22"
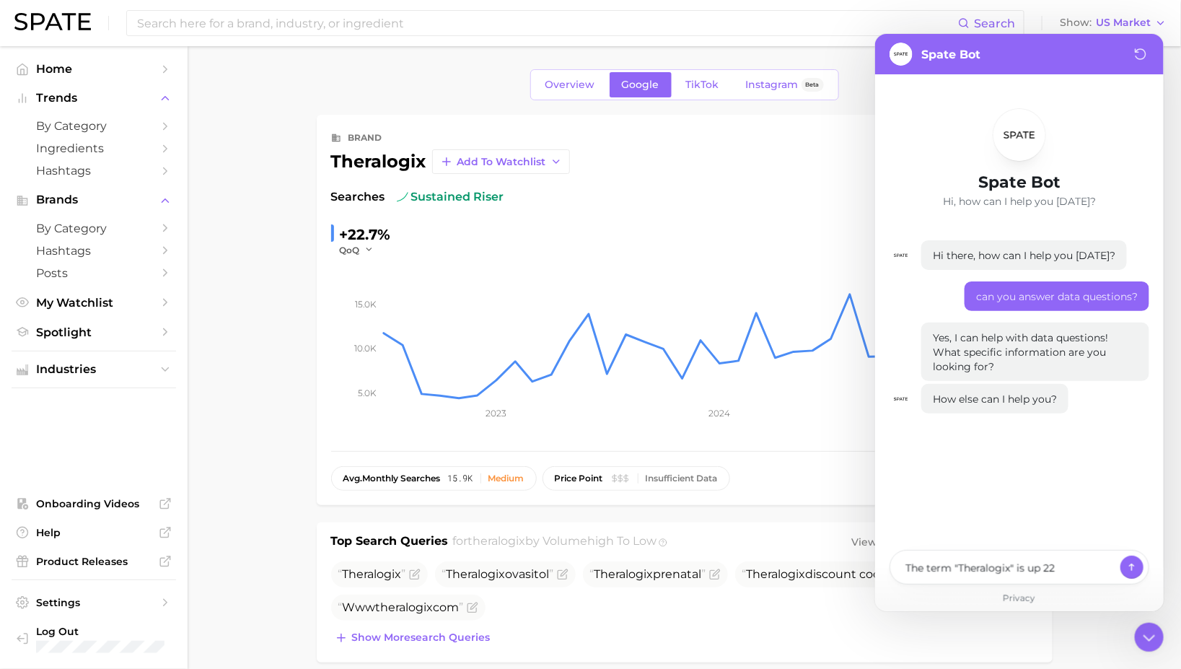
type textarea "x"
type textarea "The term "Theralogix" is up 22."
type textarea "x"
type textarea "The term "Theralogix" is up 22.7"
type textarea "x"
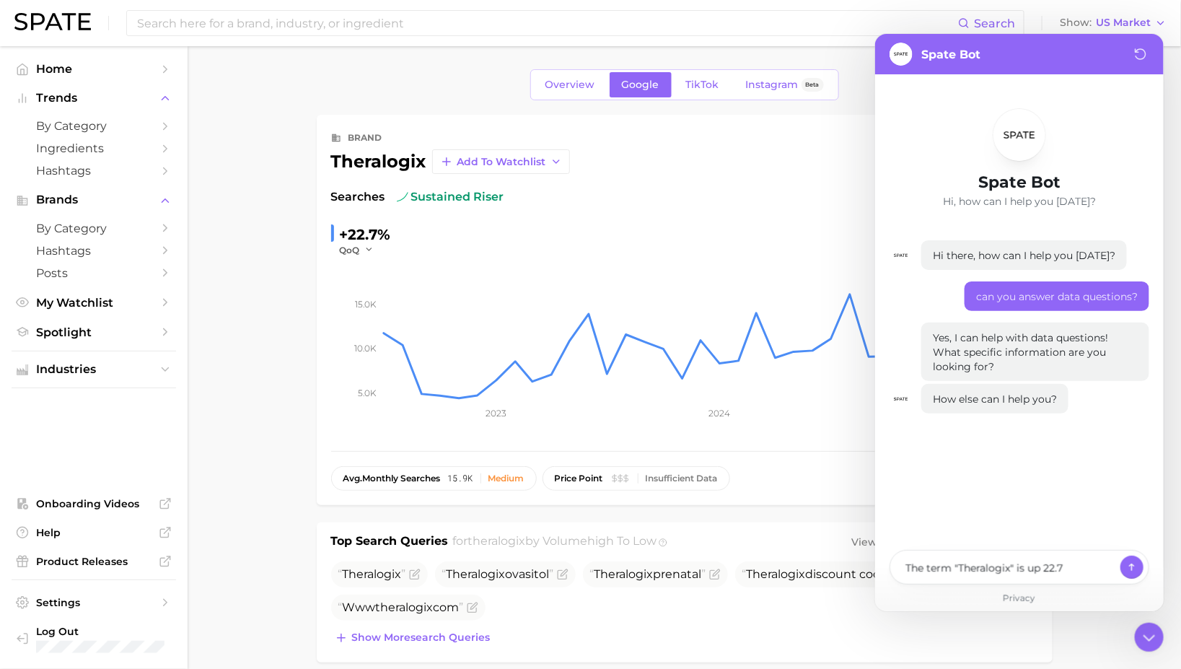
type textarea "The term "Theralogix" is up 22.7%"
type textarea "x"
type textarea "The term "Theralogix" is up 22.7%"
type textarea "x"
type textarea "The term "Theralogix" is up 22.7% Q"
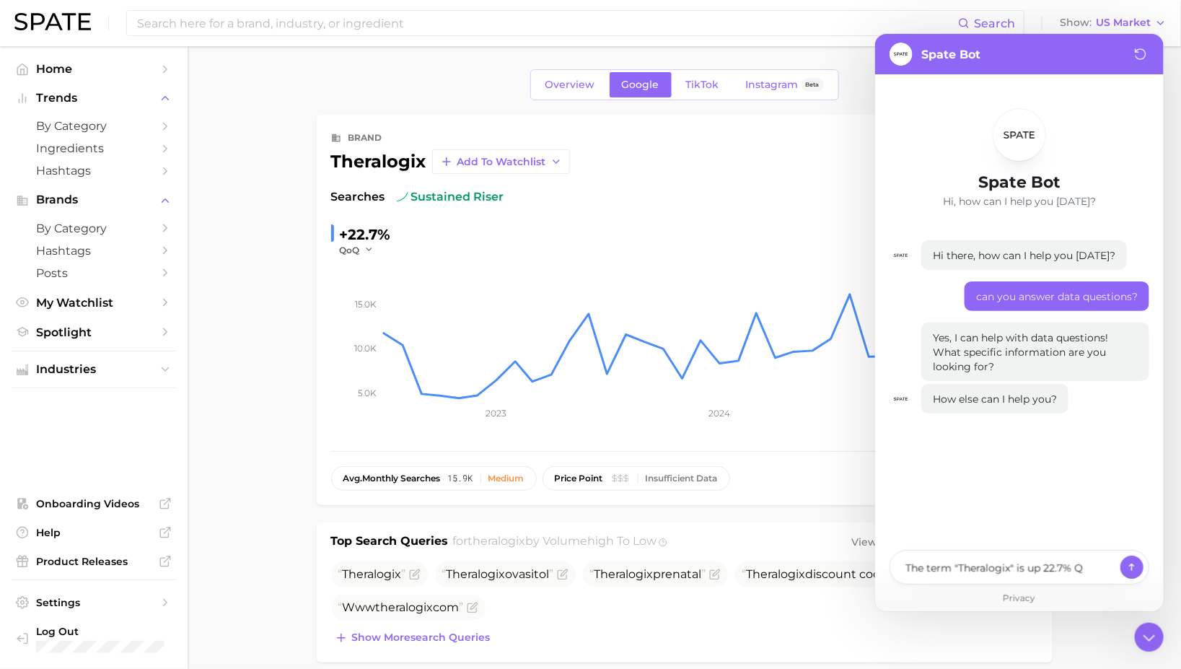
type textarea "x"
type textarea "The term "Theralogix" is up 22.7% Qo"
type textarea "x"
type textarea "The term "Theralogix" is up 22.7% QoQ"
type textarea "x"
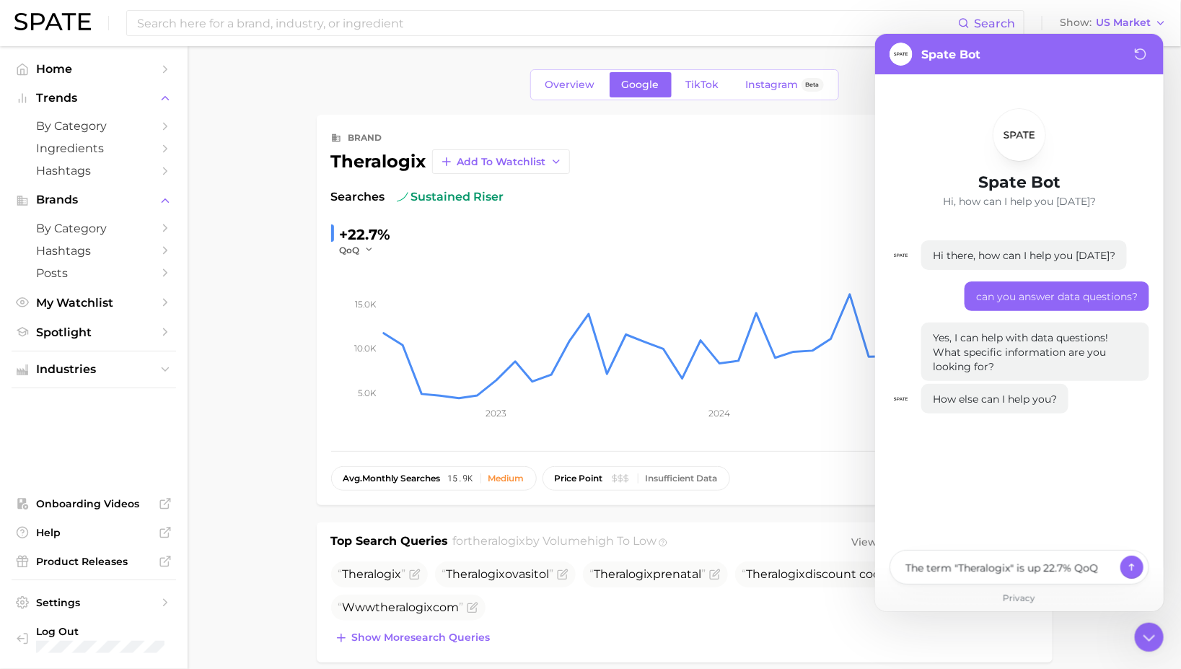
type textarea "The term "Theralogix" is up 22.7% QoQ"
type textarea "x"
type textarea "The term "Theralogix" is up 22.7% QoQ o"
type textarea "x"
type textarea "The term "Theralogix" is up 22.7% QoQ on"
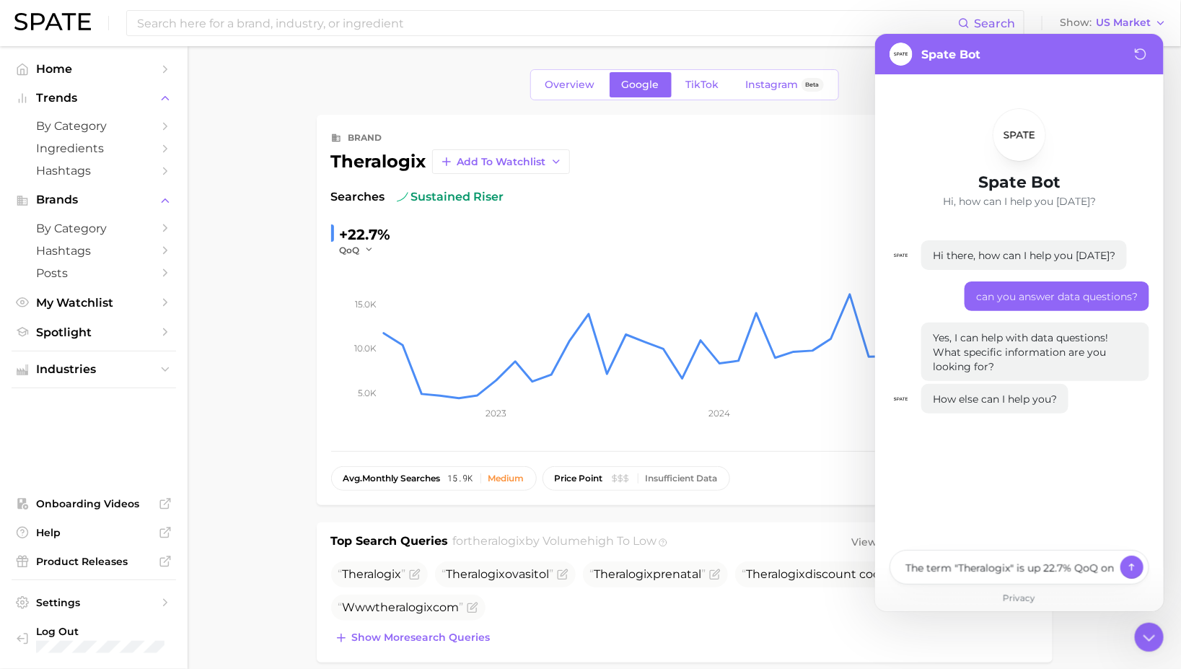
type textarea "x"
type textarea "The term "Theralogix" is up 22.7% QoQ on"
type textarea "x"
type textarea "The term "Theralogix" is up 22.7% QoQ on G"
type textarea "x"
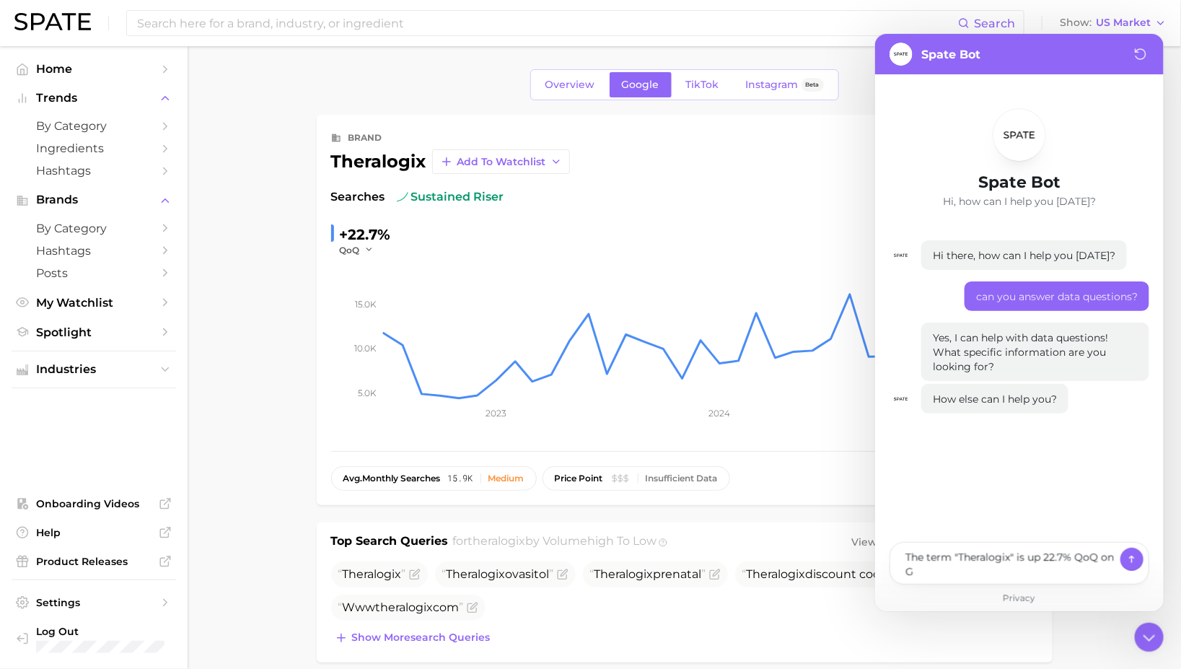
type textarea "The term "Theralogix" is up 22.7% QoQ on Go"
type textarea "x"
type textarea "The term "Theralogix" is up 22.7% QoQ on Goo"
type textarea "x"
type textarea "The term "Theralogix" is up 22.7% QoQ on Goog"
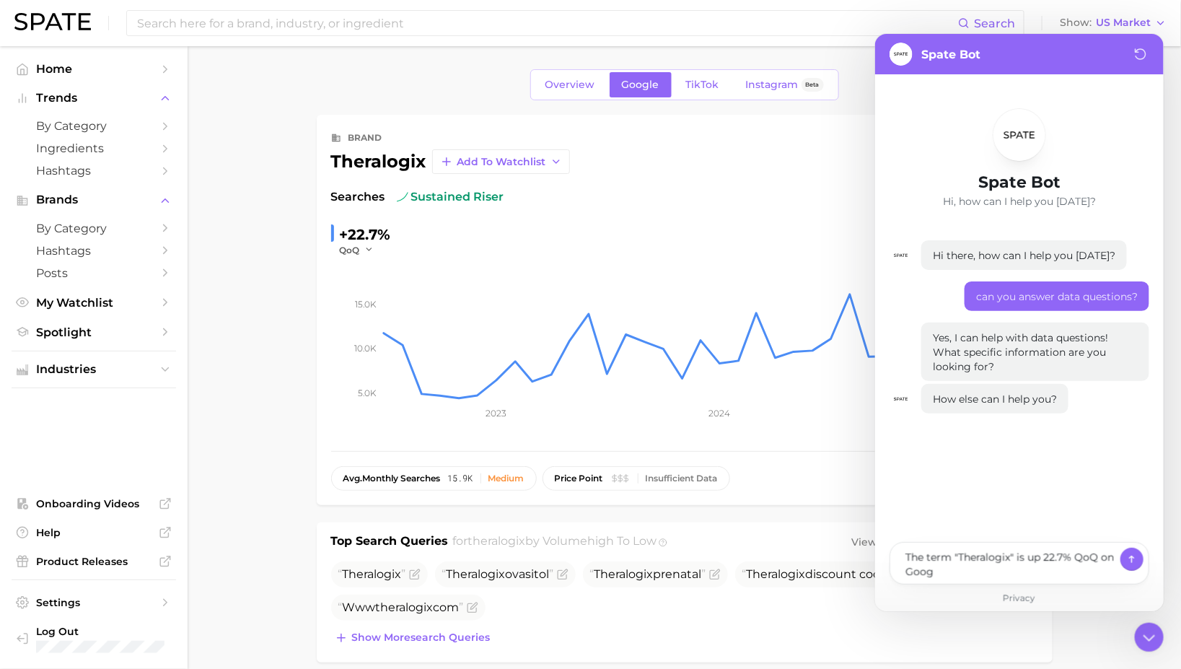
type textarea "x"
type textarea "The term "Theralogix" is up 22.7% QoQ on Googo"
type textarea "x"
type textarea "The term "Theralogix" is up 22.7% QoQ on Googoe"
type textarea "x"
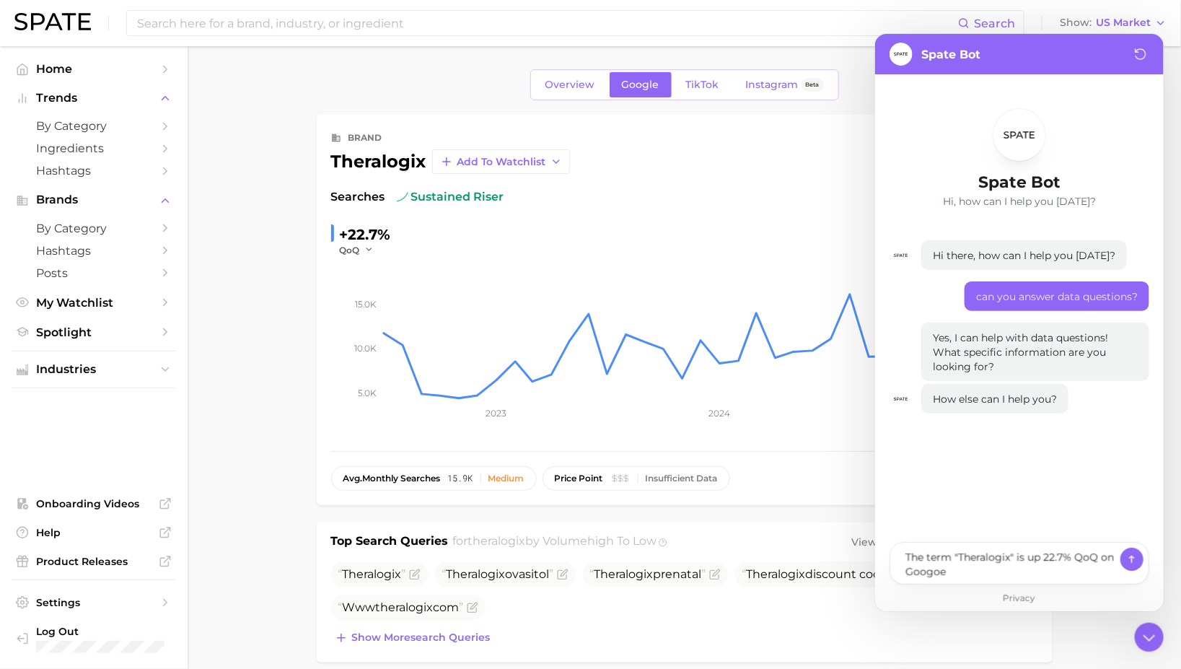
type textarea "The term "Theralogix" is up 22.7% QoQ on Googoe"
type textarea "x"
type textarea "The term "Theralogix" is up 22.7% QoQ on Googoe"
type textarea "x"
type textarea "The term "Theralogix" is up 22.7% QoQ on Googo"
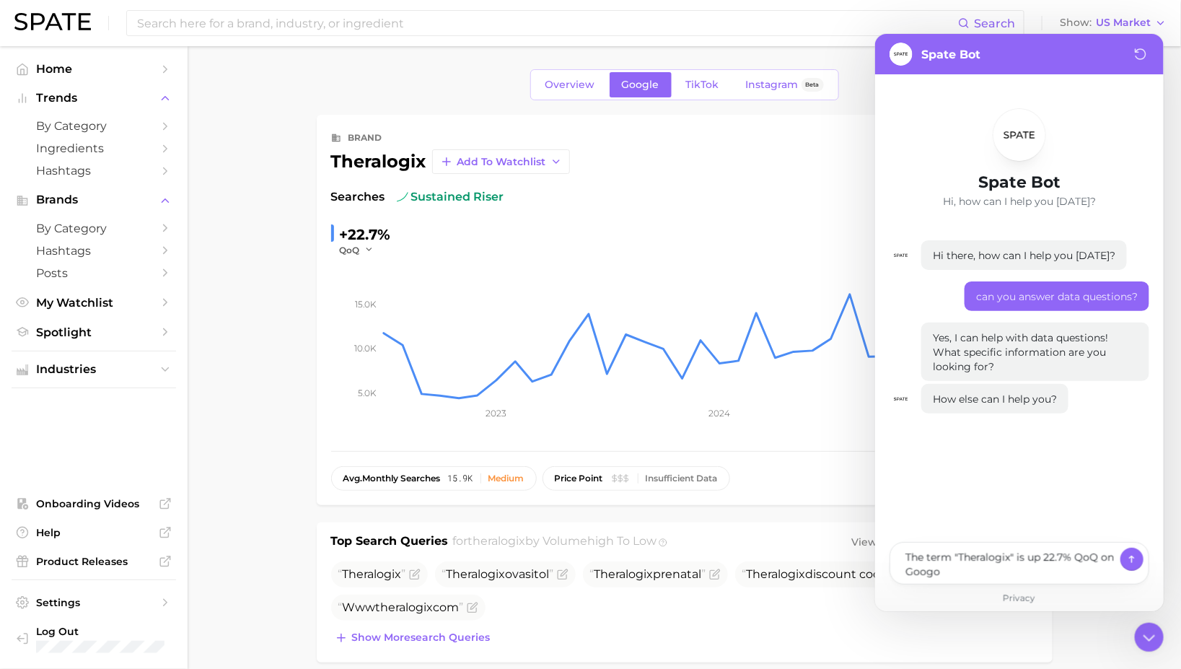
type textarea "x"
type textarea "The term "Theralogix" is up 22.7% QoQ on Goog"
type textarea "x"
type textarea "The term "Theralogix" is up 22.7% QoQ on Goo"
type textarea "x"
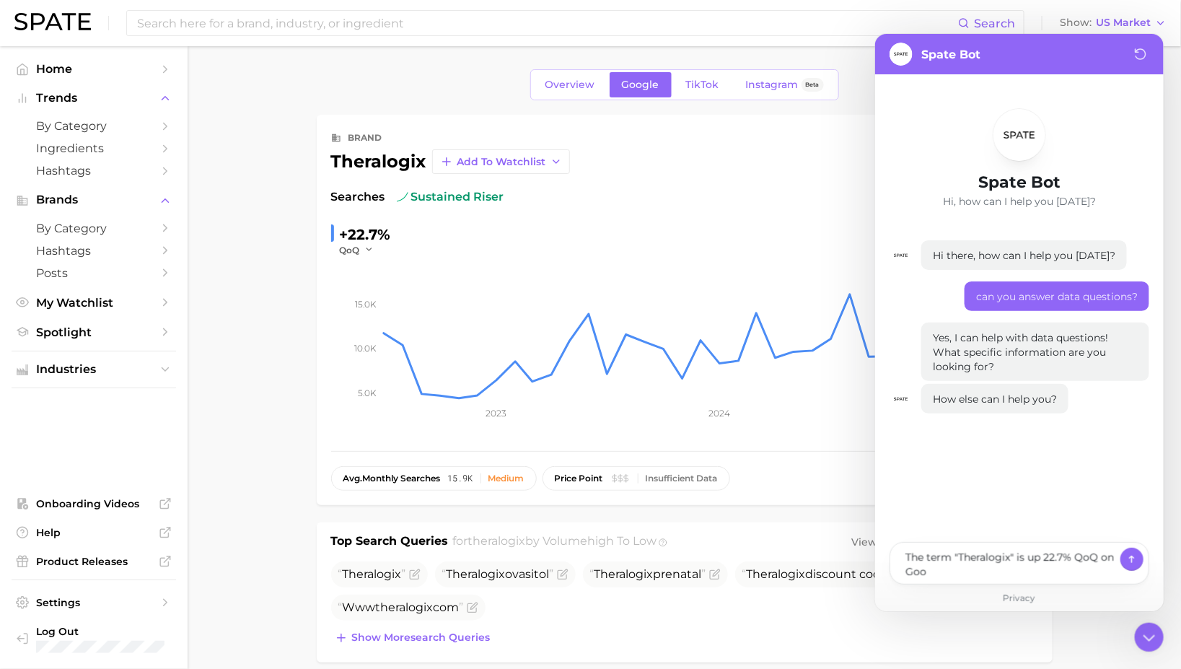
type textarea "The term "Theralogix" is up 22.7% QoQ on Goog"
type textarea "x"
type textarea "The term "Theralogix" is up 22.7% QoQ on Googo"
type textarea "x"
type textarea "The term "Theralogix" is up 22.7% QoQ on Googoe"
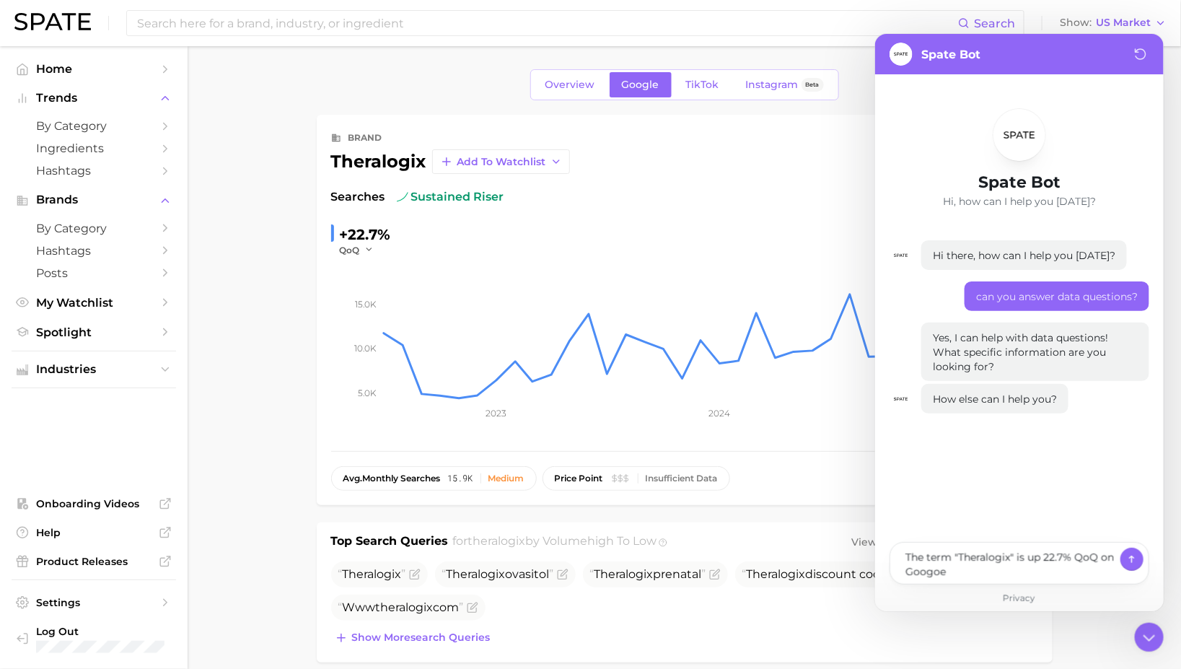
type textarea "x"
type textarea "The term "Theralogix" is up 22.7% QoQ on Googoe"
type textarea "x"
type textarea "The term "Theralogix" is up 22.7% QoQ on Googoe"
type textarea "x"
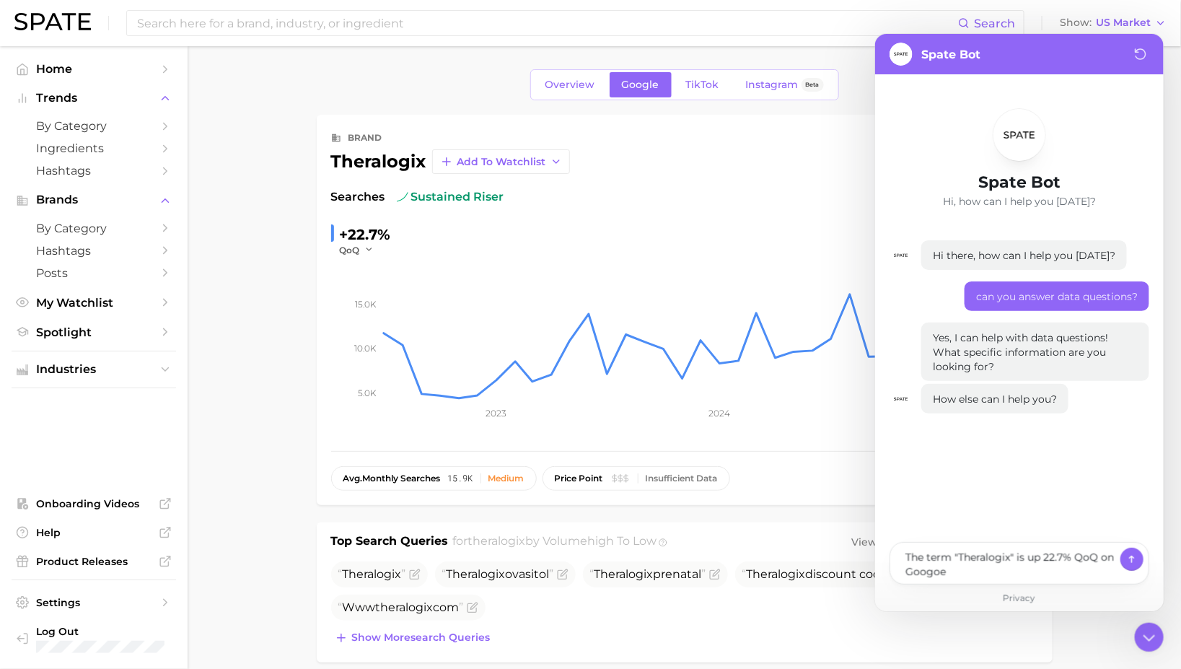
type textarea "The term "Theralogix" is up 22.7% QoQ on Googo"
type textarea "x"
type textarea "The term "Theralogix" is up 22.7% QoQ on Goog"
type textarea "x"
type textarea "The term "Theralogix" is up 22.7% QoQ on Googl"
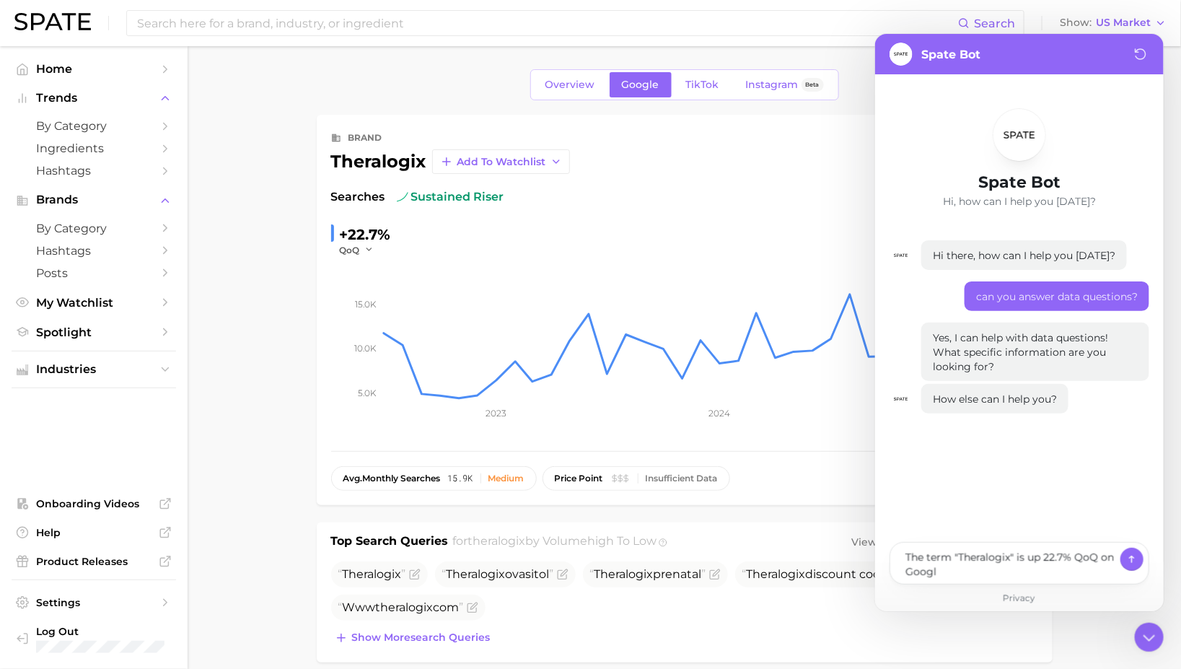
type textarea "x"
type textarea "The term "Theralogix" is up 22.7% QoQ on Googls"
type textarea "x"
type textarea "The term "Theralogix" is up 22.7% QoQ on Googl"
type textarea "x"
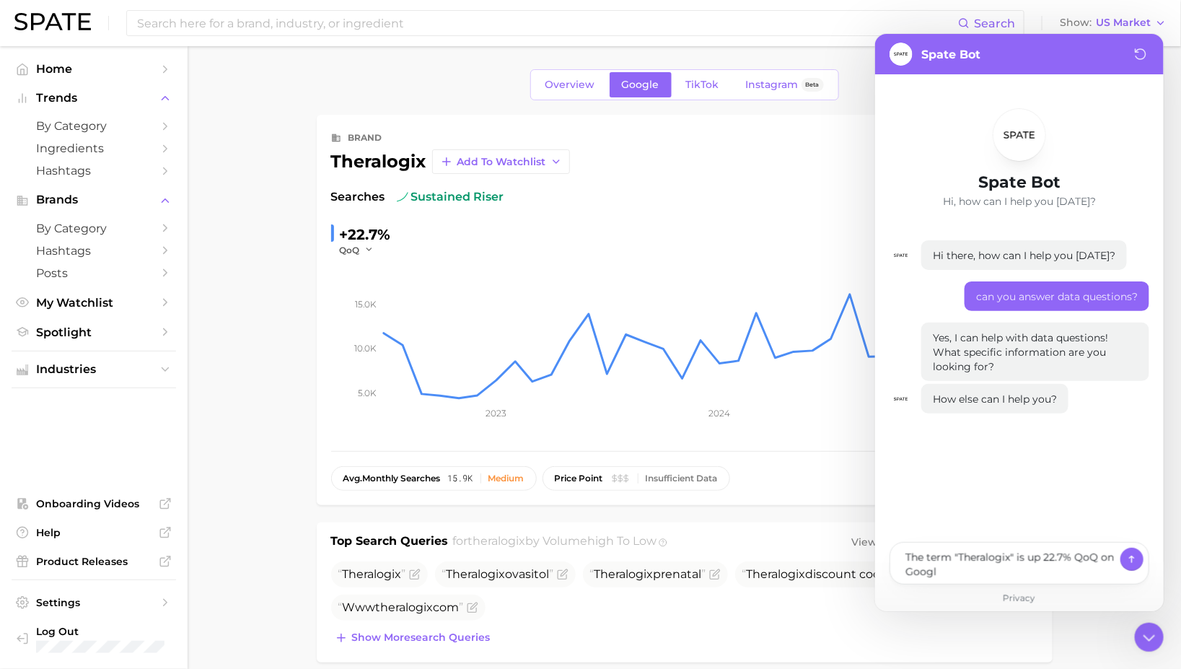
type textarea "The term "Theralogix" is up 22.7% QoQ on Google"
type textarea "x"
type textarea "The term "Theralogix" is up 22.7% QoQ on Google"
type textarea "x"
type textarea "The term "Theralogix" is up 22.7% QoQ on Google s"
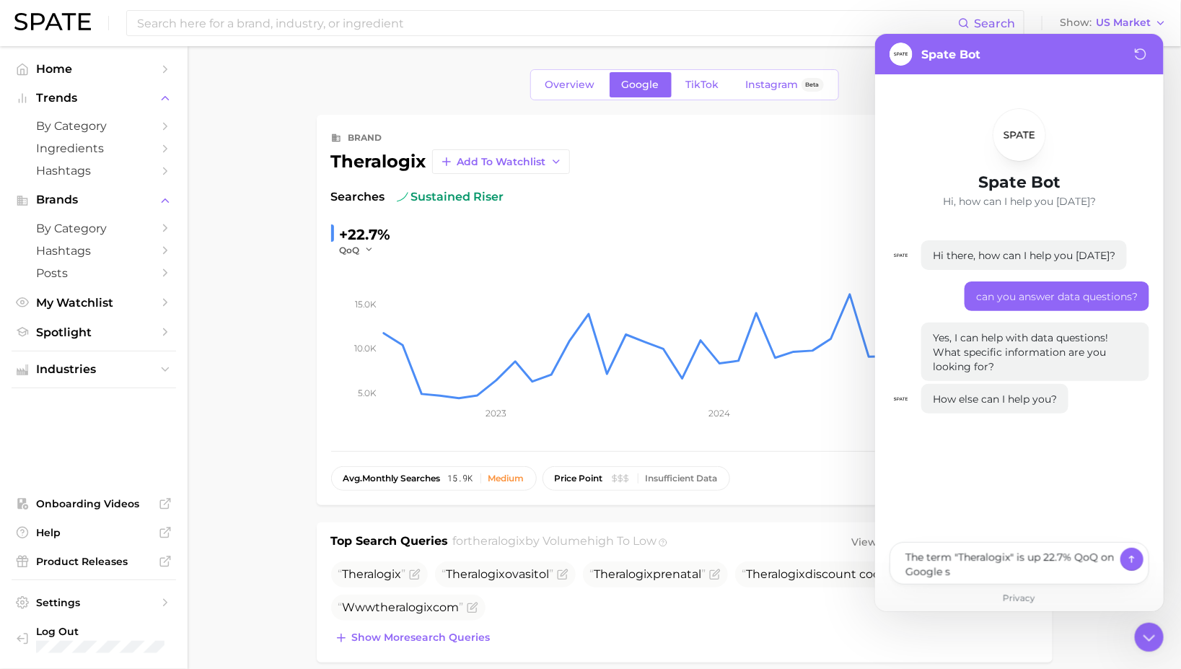
type textarea "x"
type textarea "The term "Theralogix" is up 22.7% QoQ on Google se"
type textarea "x"
type textarea "The term "Theralogix" is up 22.7% QoQ on Google sea"
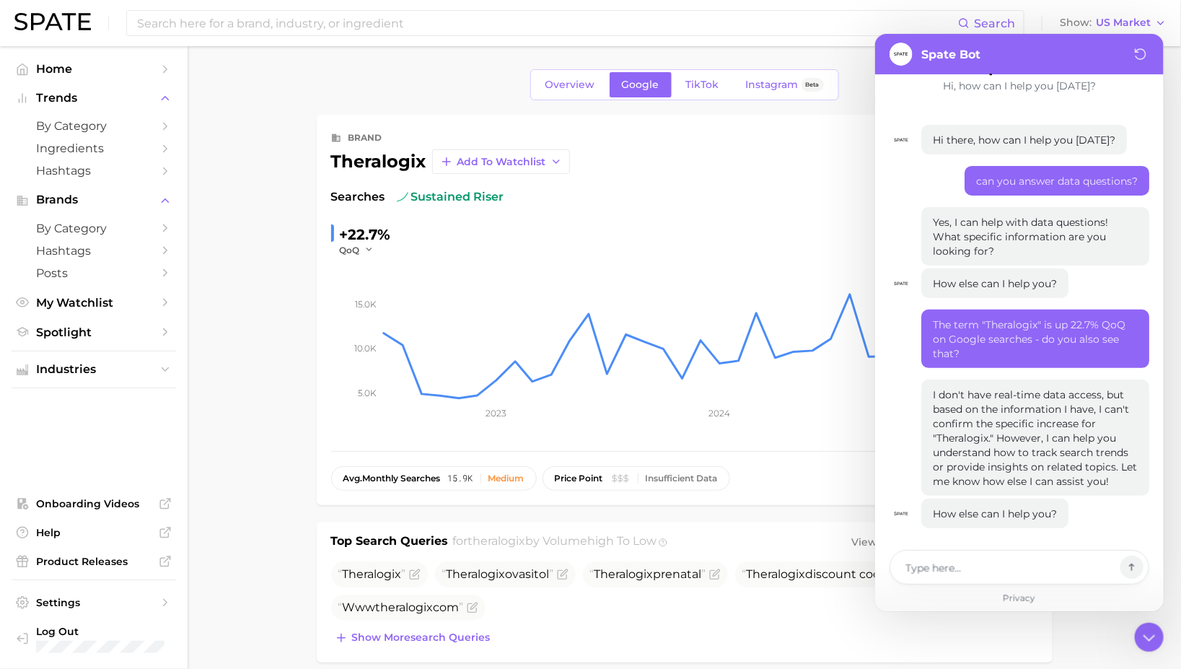
scroll to position [119, 0]
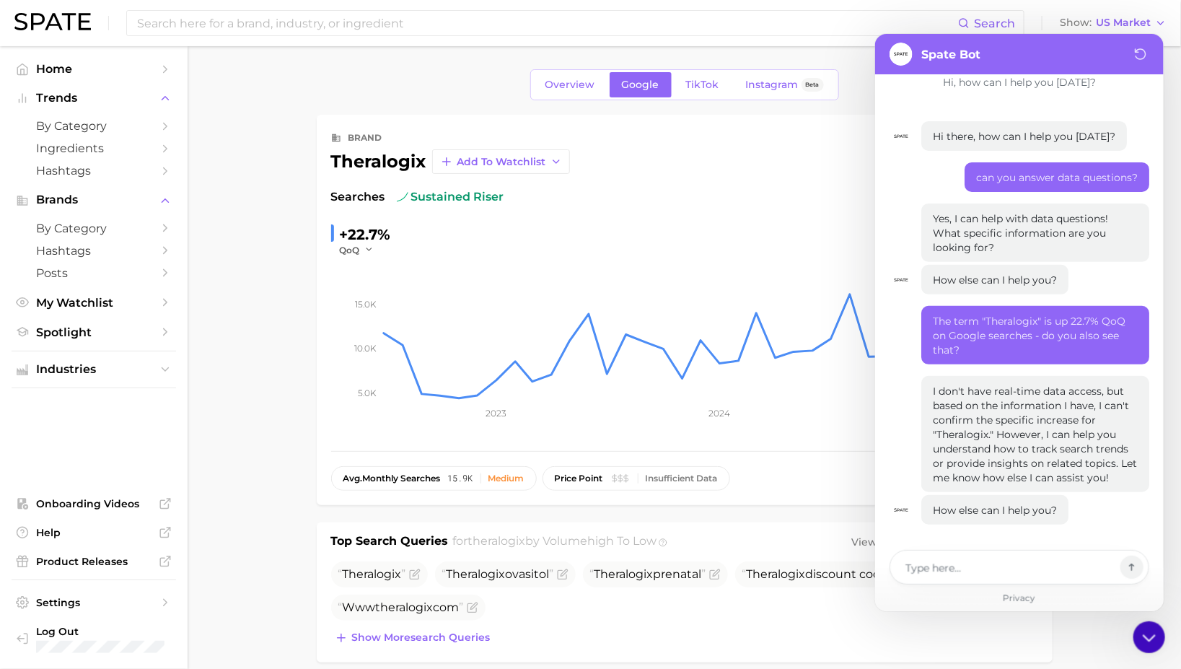
click at [1149, 634] on icon at bounding box center [1148, 636] width 25 height 25
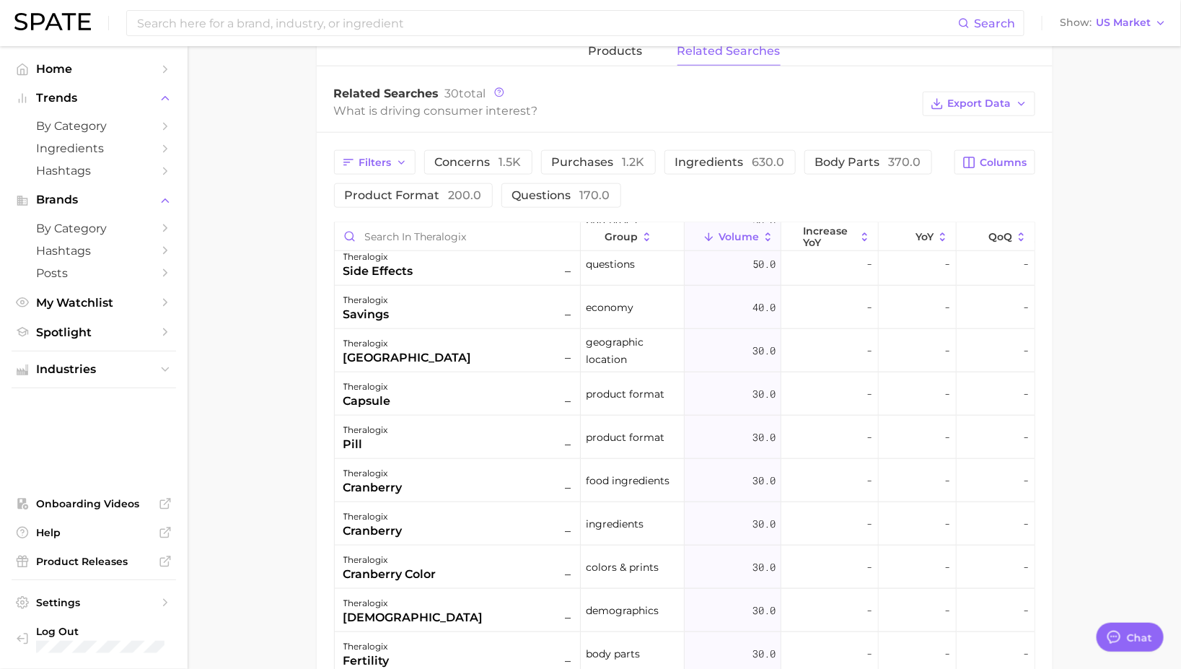
scroll to position [0, 0]
